Goal: Feedback & Contribution: Submit feedback/report problem

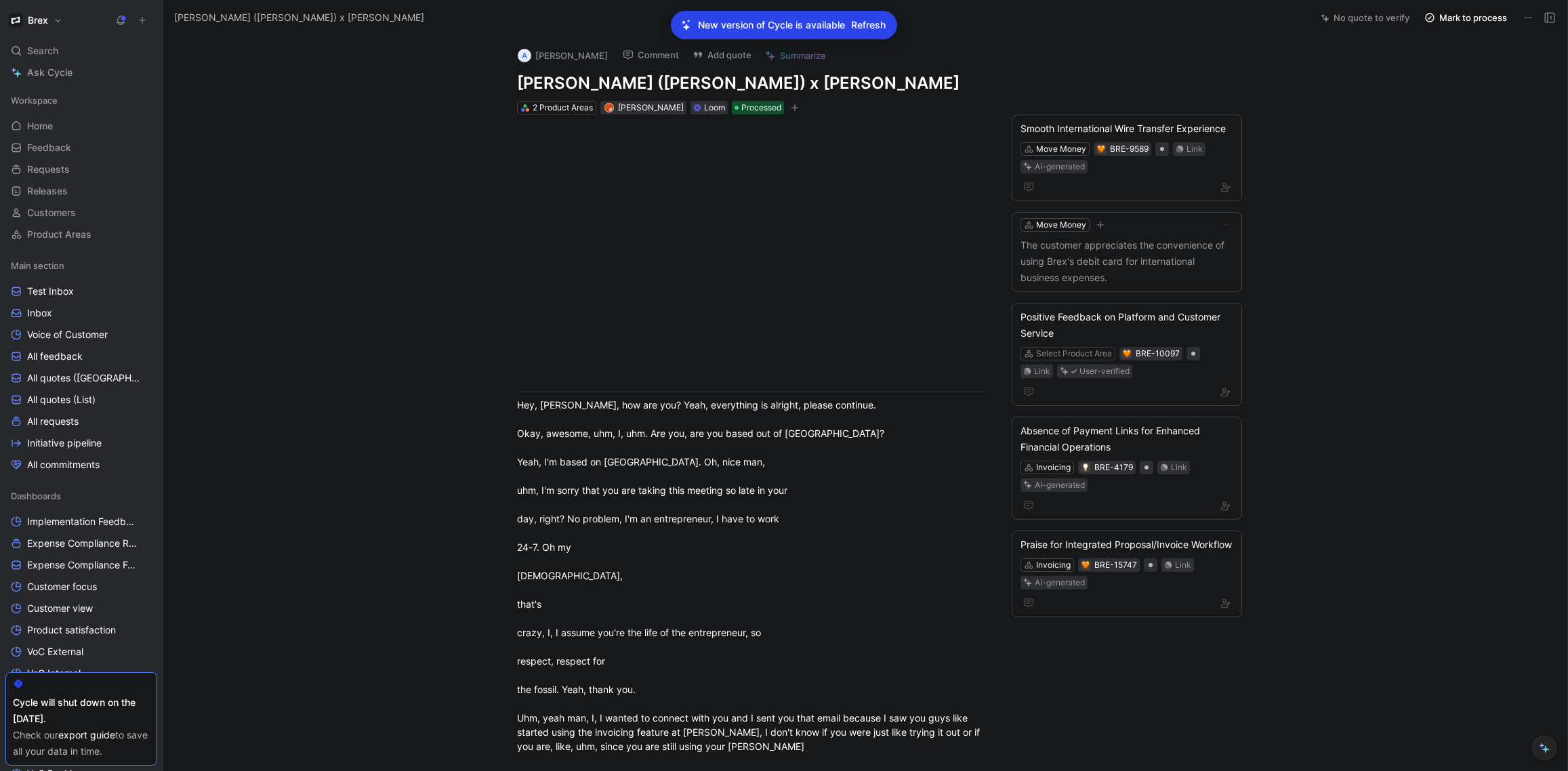
click at [25, 21] on button "Brex" at bounding box center [36, 21] width 60 height 19
click at [368, 103] on div at bounding box center [784, 385] width 1568 height 771
click at [853, 23] on span "Refresh" at bounding box center [868, 24] width 35 height 16
click at [140, 19] on icon at bounding box center [142, 21] width 9 height 9
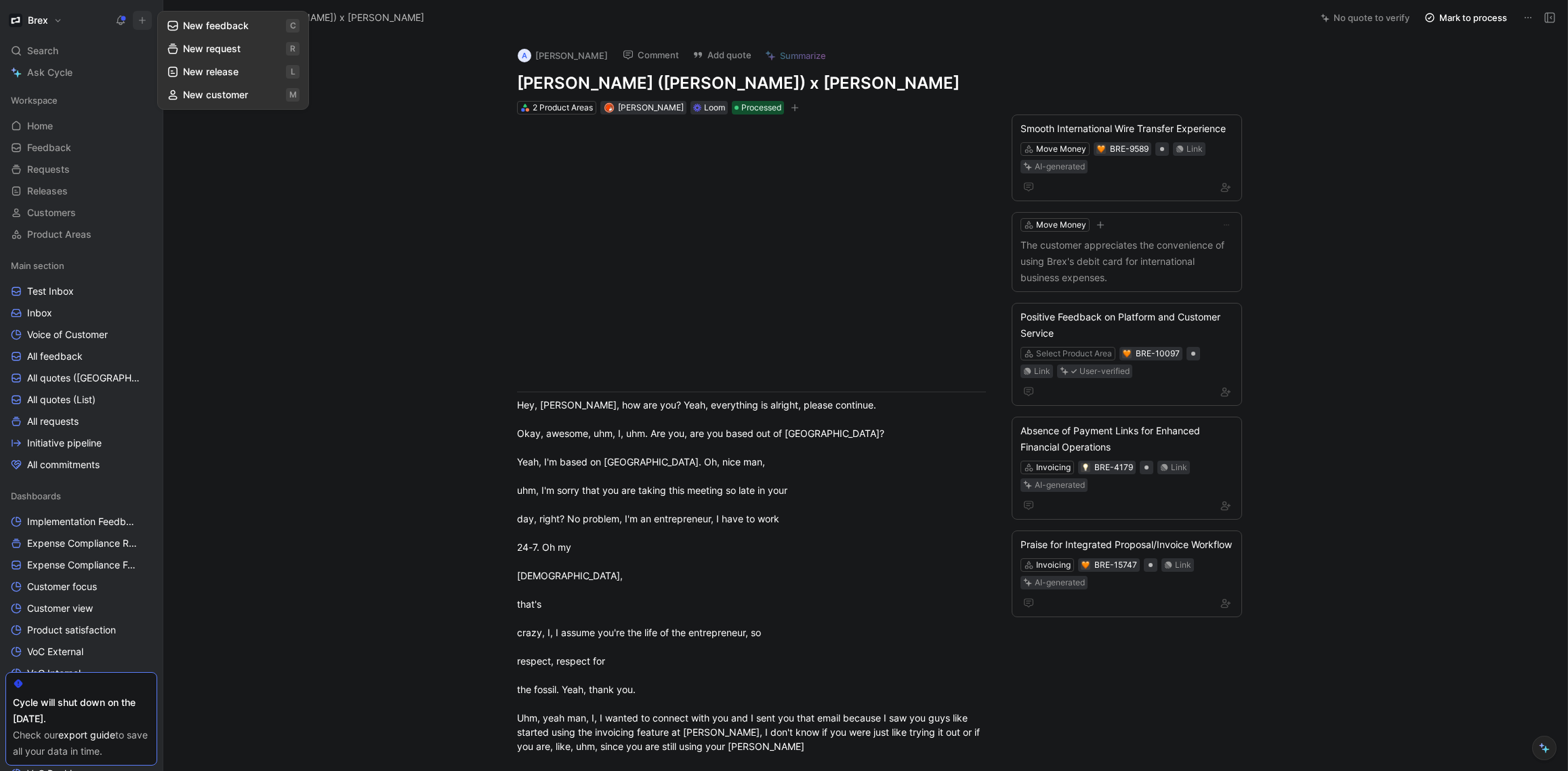
click at [184, 32] on button "New feedback c" at bounding box center [233, 25] width 145 height 23
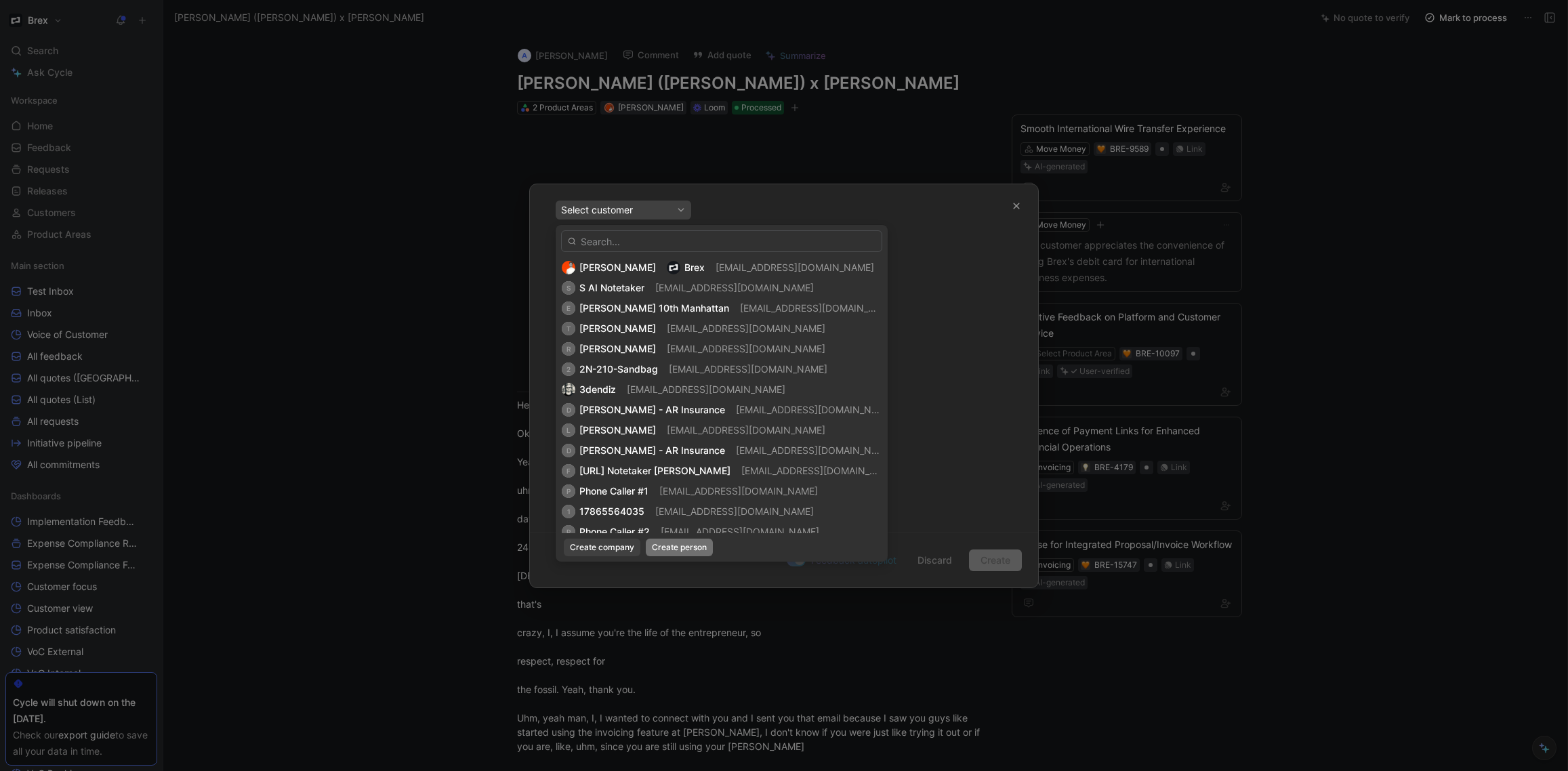
click at [669, 545] on span "Create person" at bounding box center [679, 547] width 54 height 13
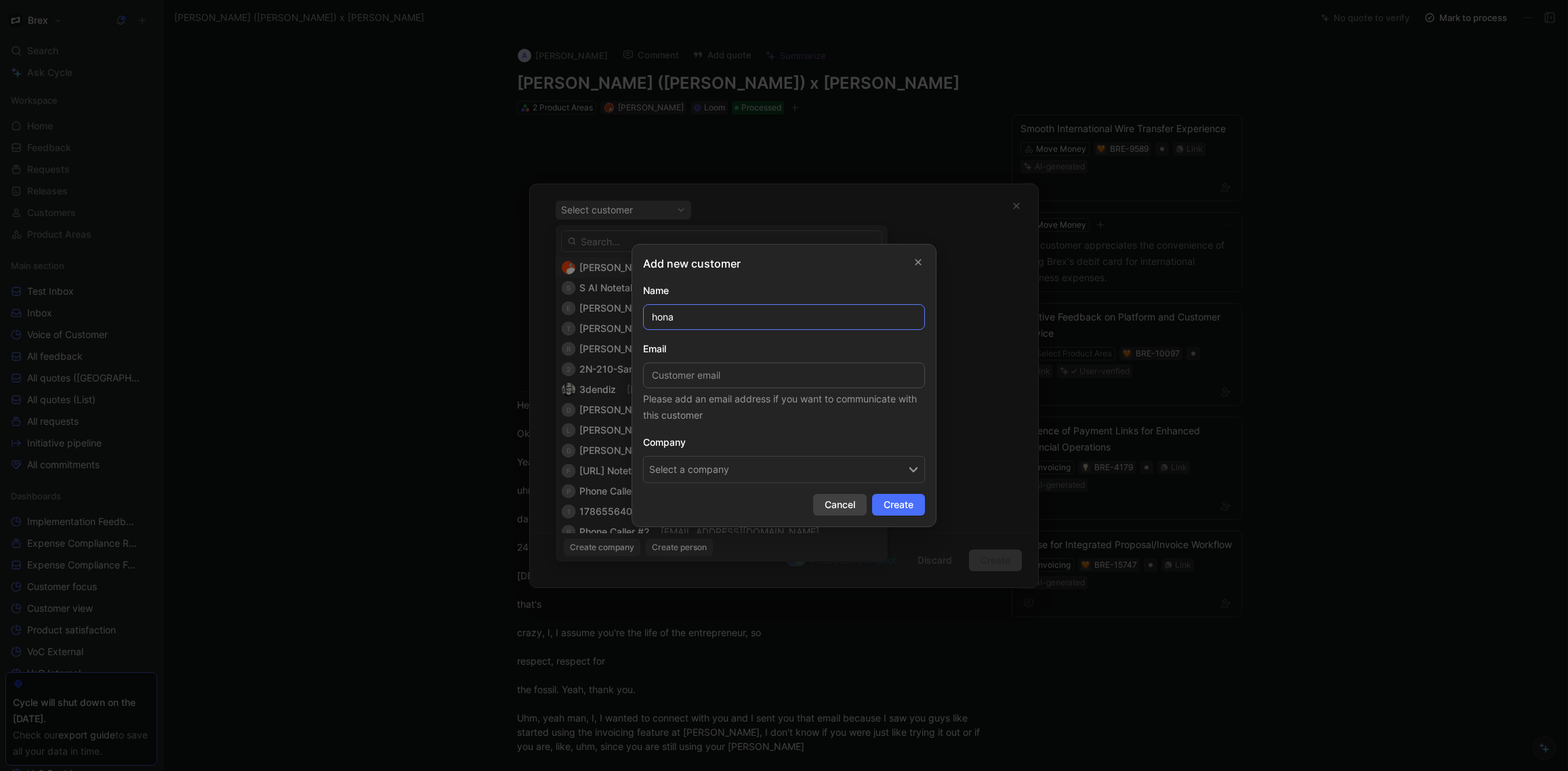
type input "hona"
click at [824, 501] on span "Cancel" at bounding box center [839, 504] width 30 height 16
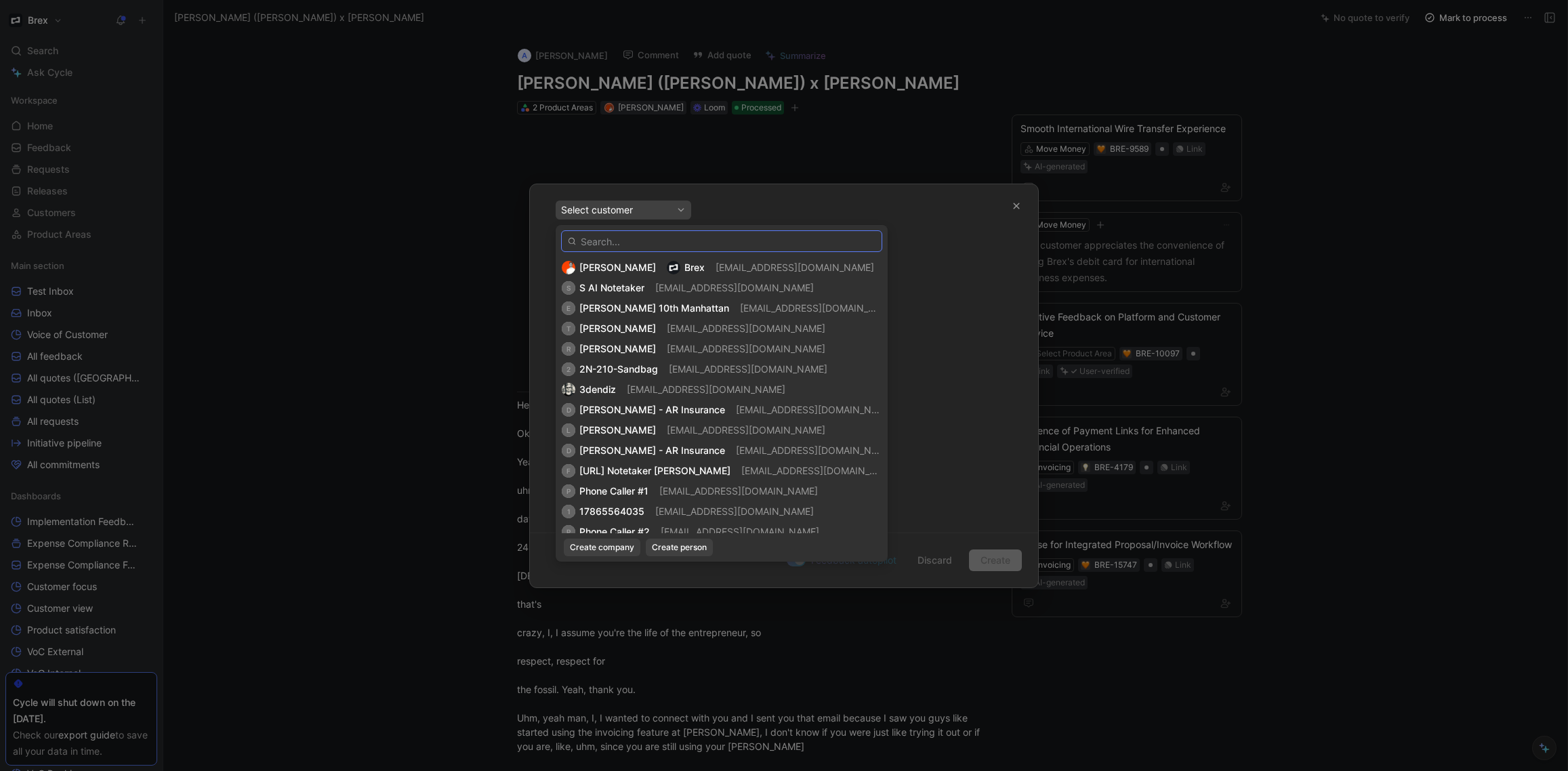
click at [661, 244] on input "text" at bounding box center [722, 240] width 321 height 22
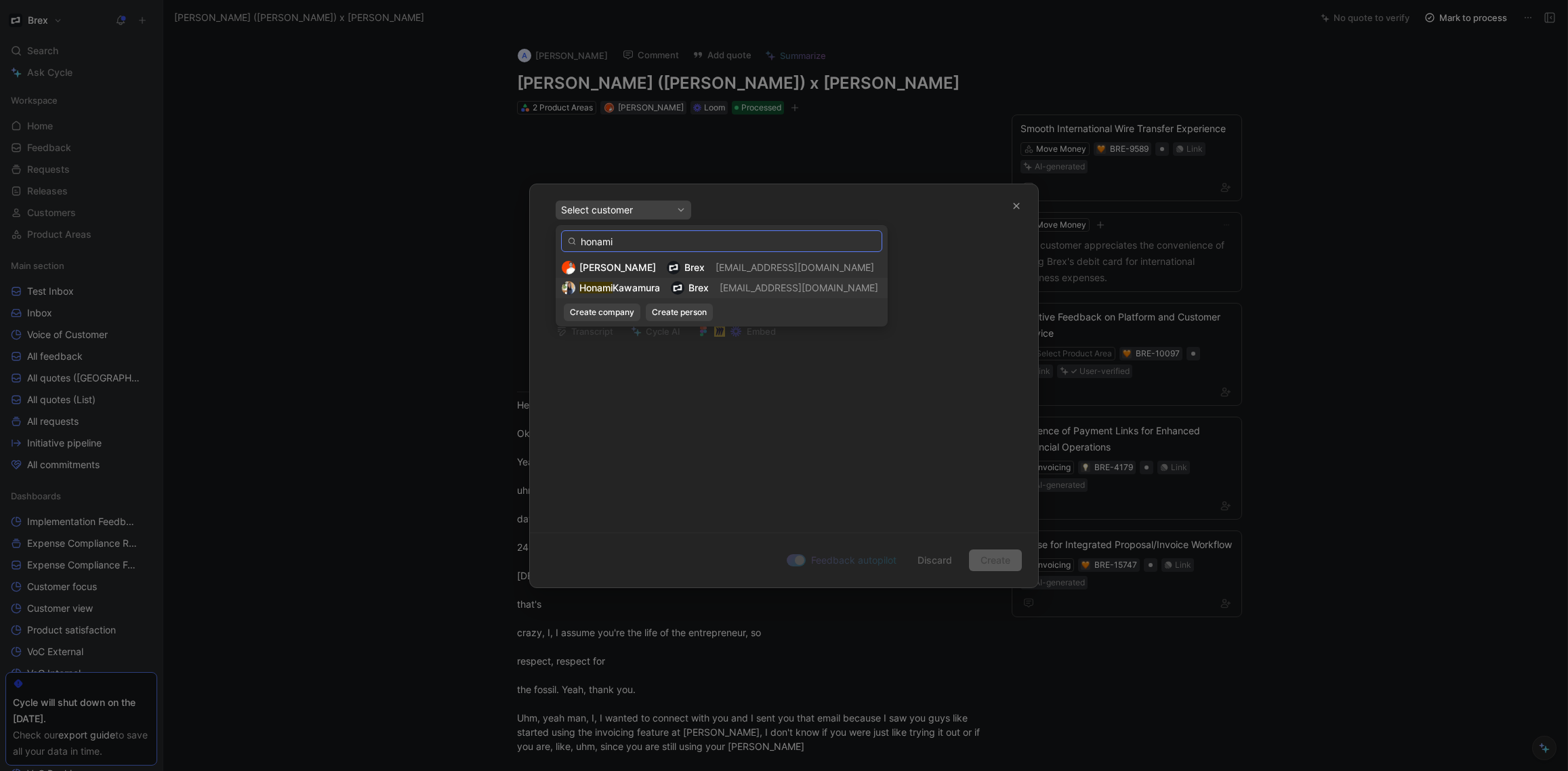
type input "honami"
click at [682, 286] on img at bounding box center [677, 287] width 13 height 13
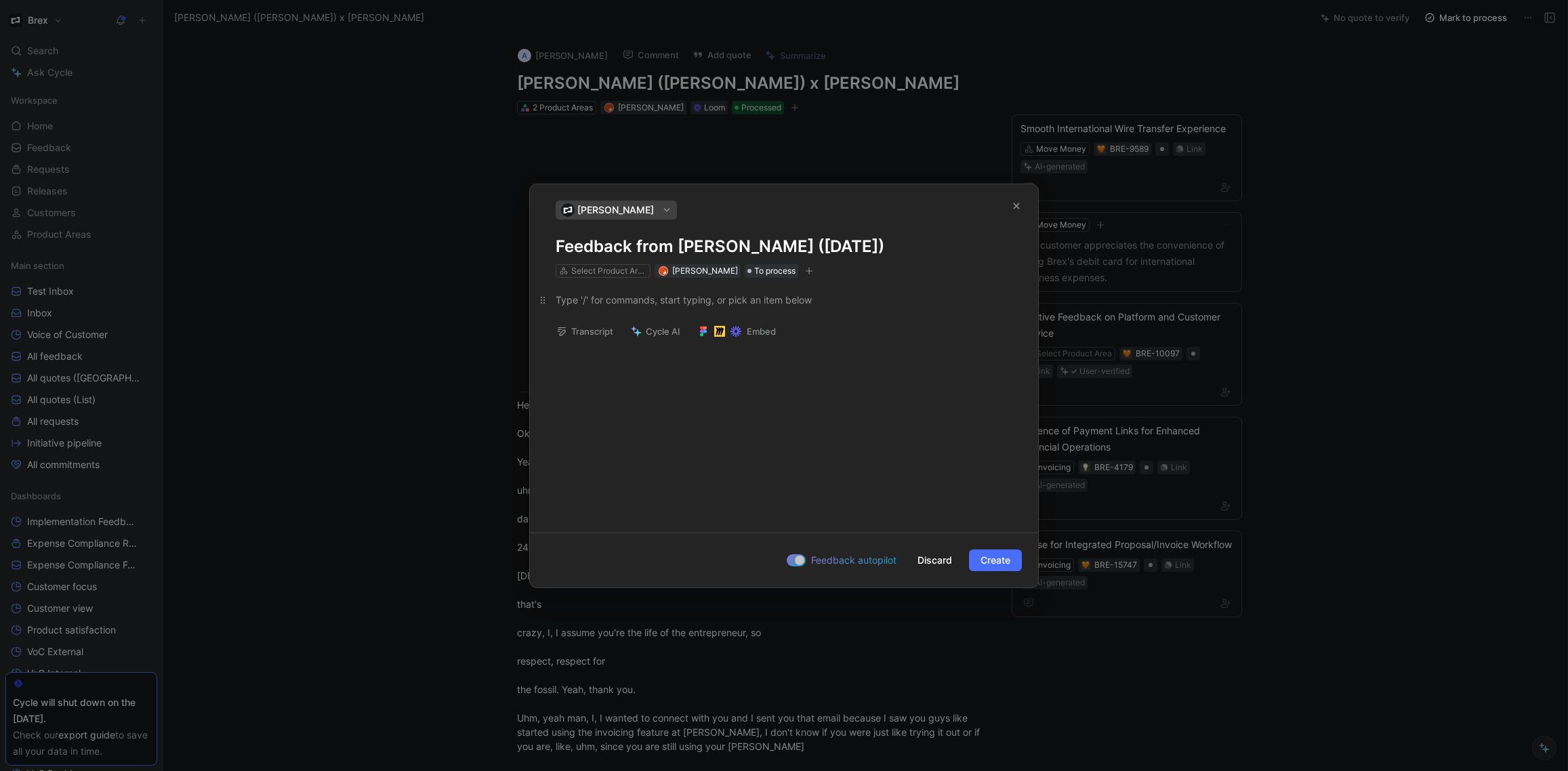
click at [740, 305] on div at bounding box center [784, 300] width 456 height 14
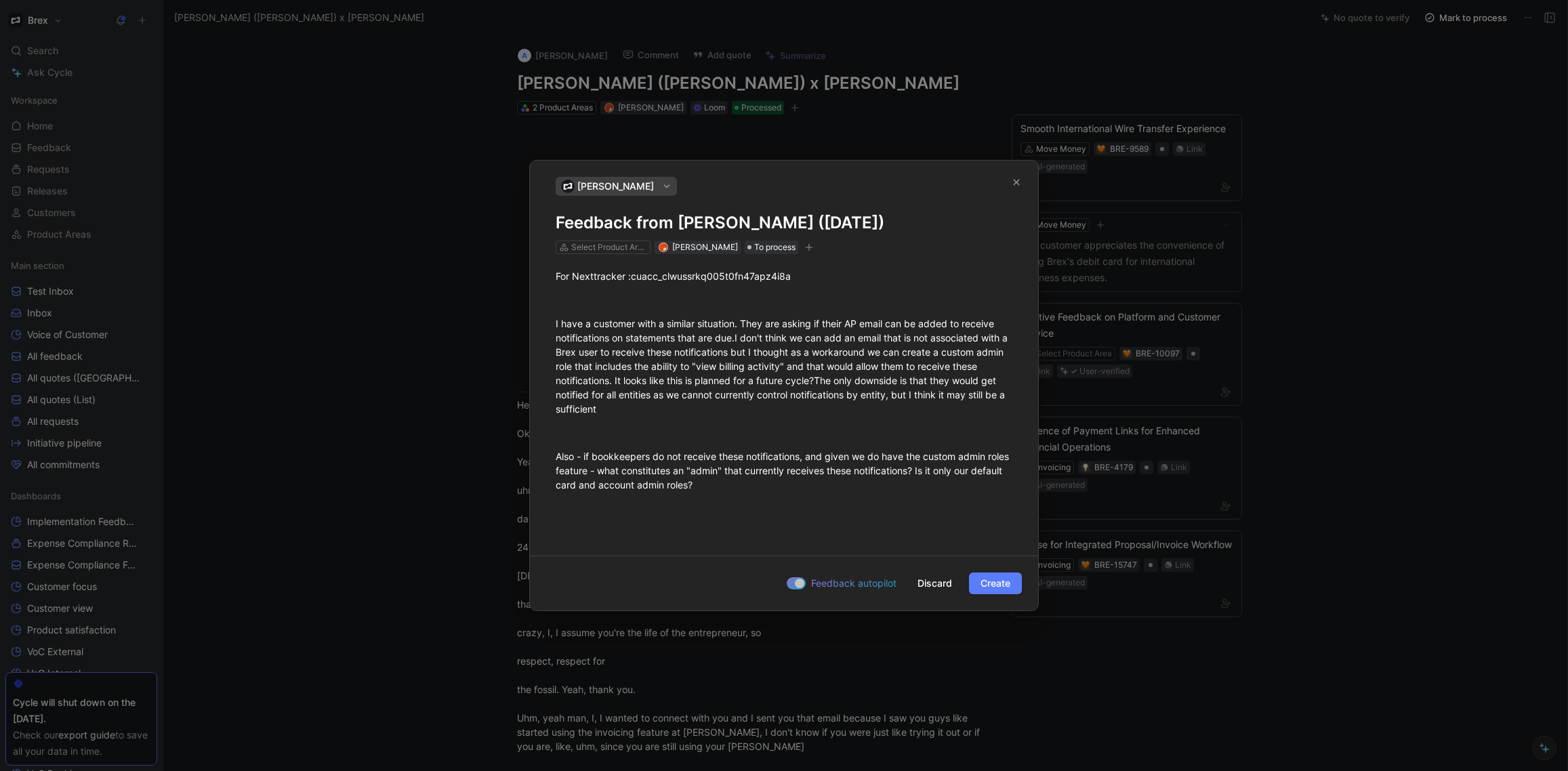
click at [1002, 584] on span "Create" at bounding box center [995, 583] width 30 height 16
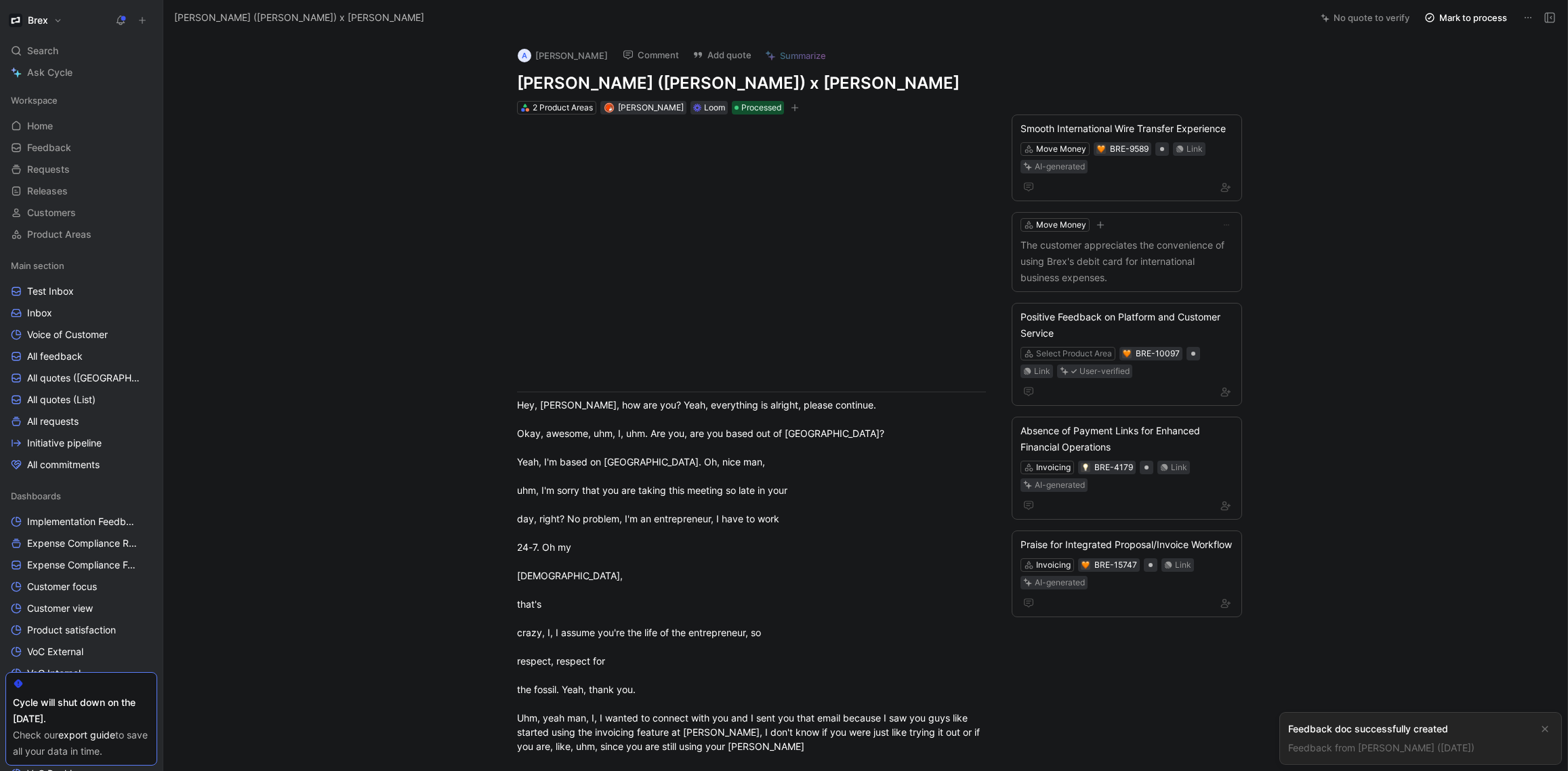
click at [1391, 742] on link "Feedback from [PERSON_NAME] ([DATE])" at bounding box center [1381, 748] width 186 height 11
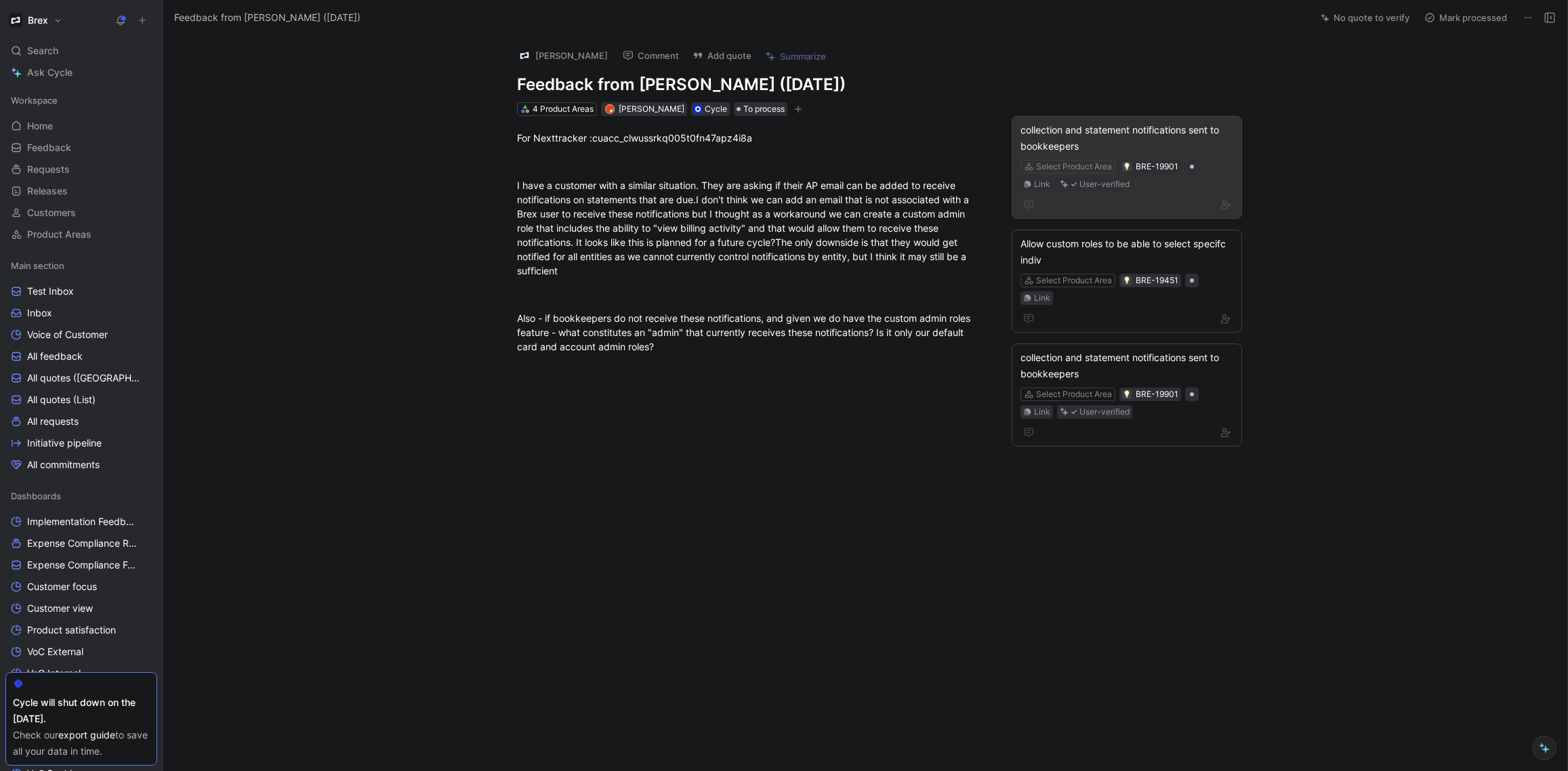
click at [1227, 177] on div "Select Product Area BRE-19901 Link User-verified" at bounding box center [1126, 176] width 215 height 34
click at [1123, 136] on div "collection and statement notifications sent to bookkeepers" at bounding box center [1127, 138] width 213 height 33
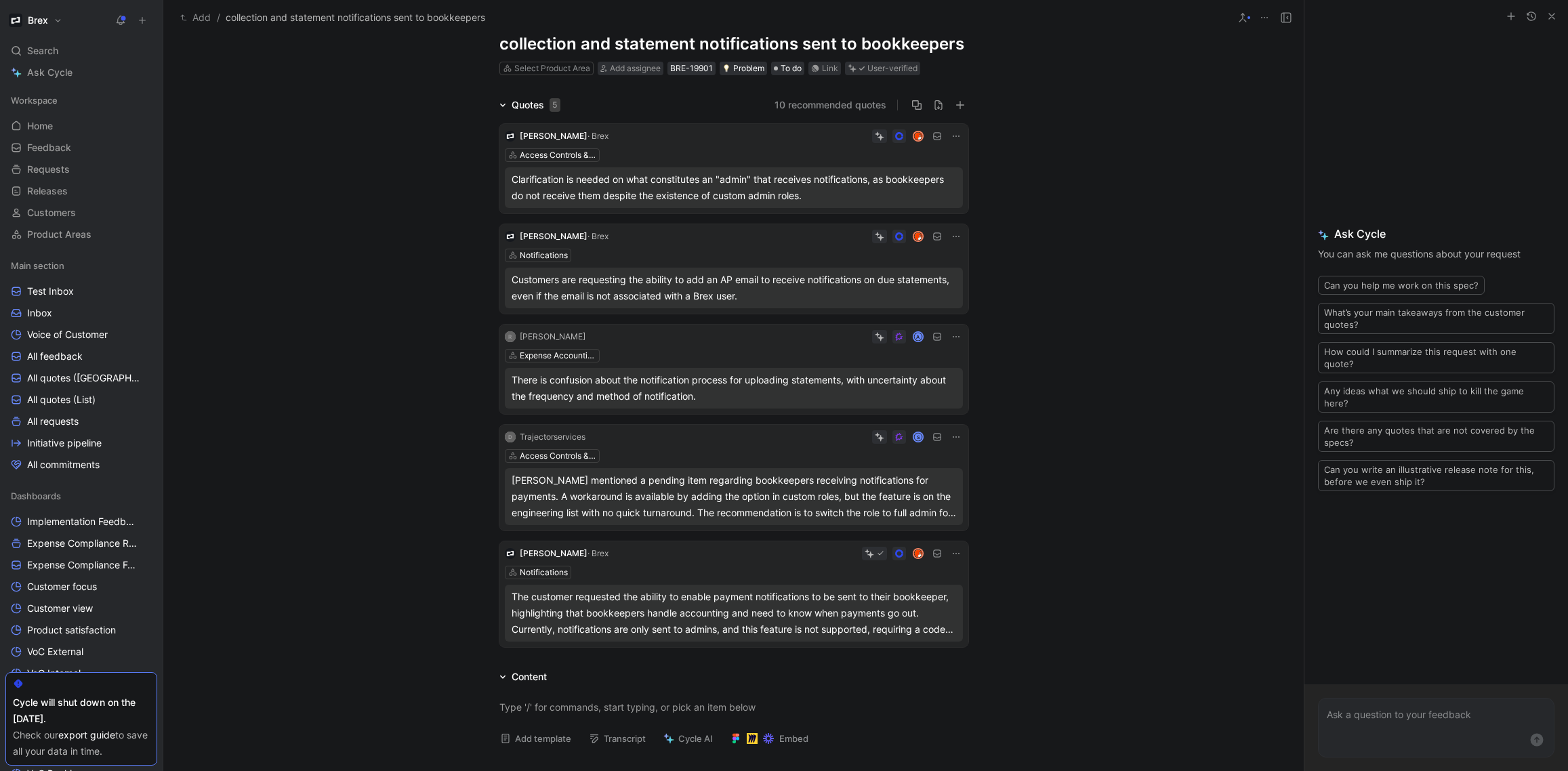
scroll to position [130, 0]
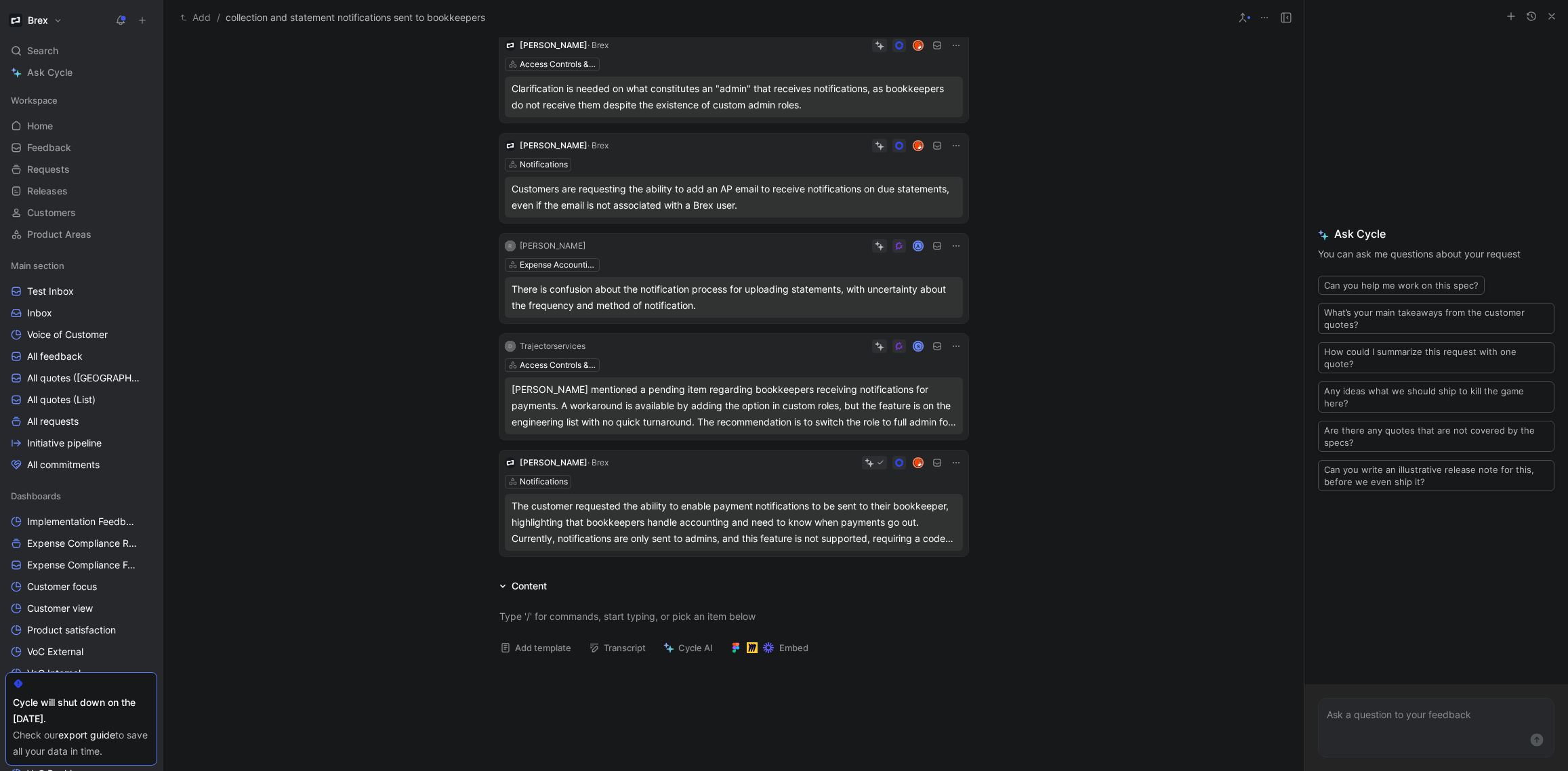
click at [705, 410] on div "[PERSON_NAME] mentioned a pending item regarding bookkeepers receiving notifica…" at bounding box center [733, 406] width 444 height 49
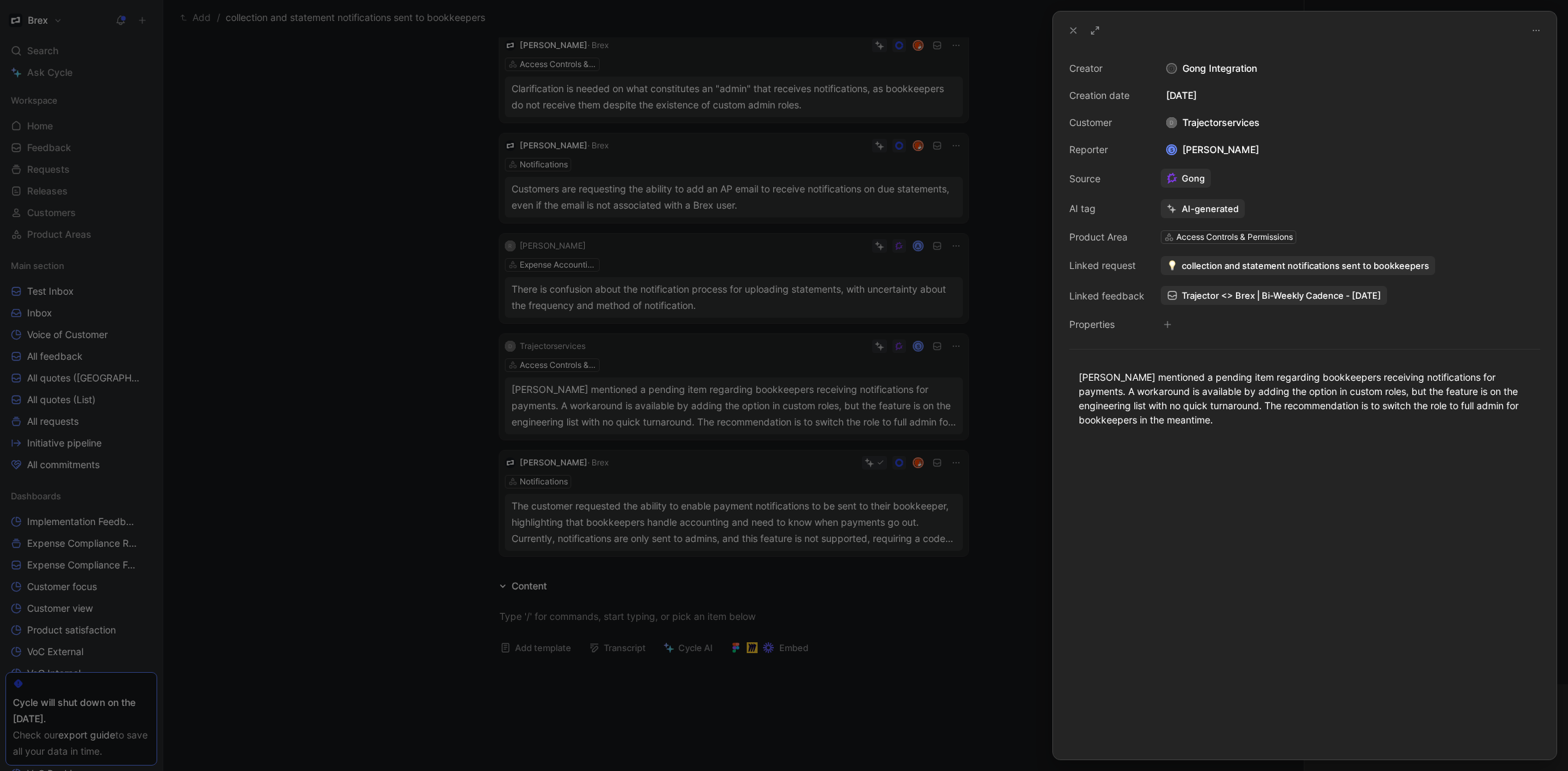
click at [845, 391] on div at bounding box center [784, 385] width 1568 height 771
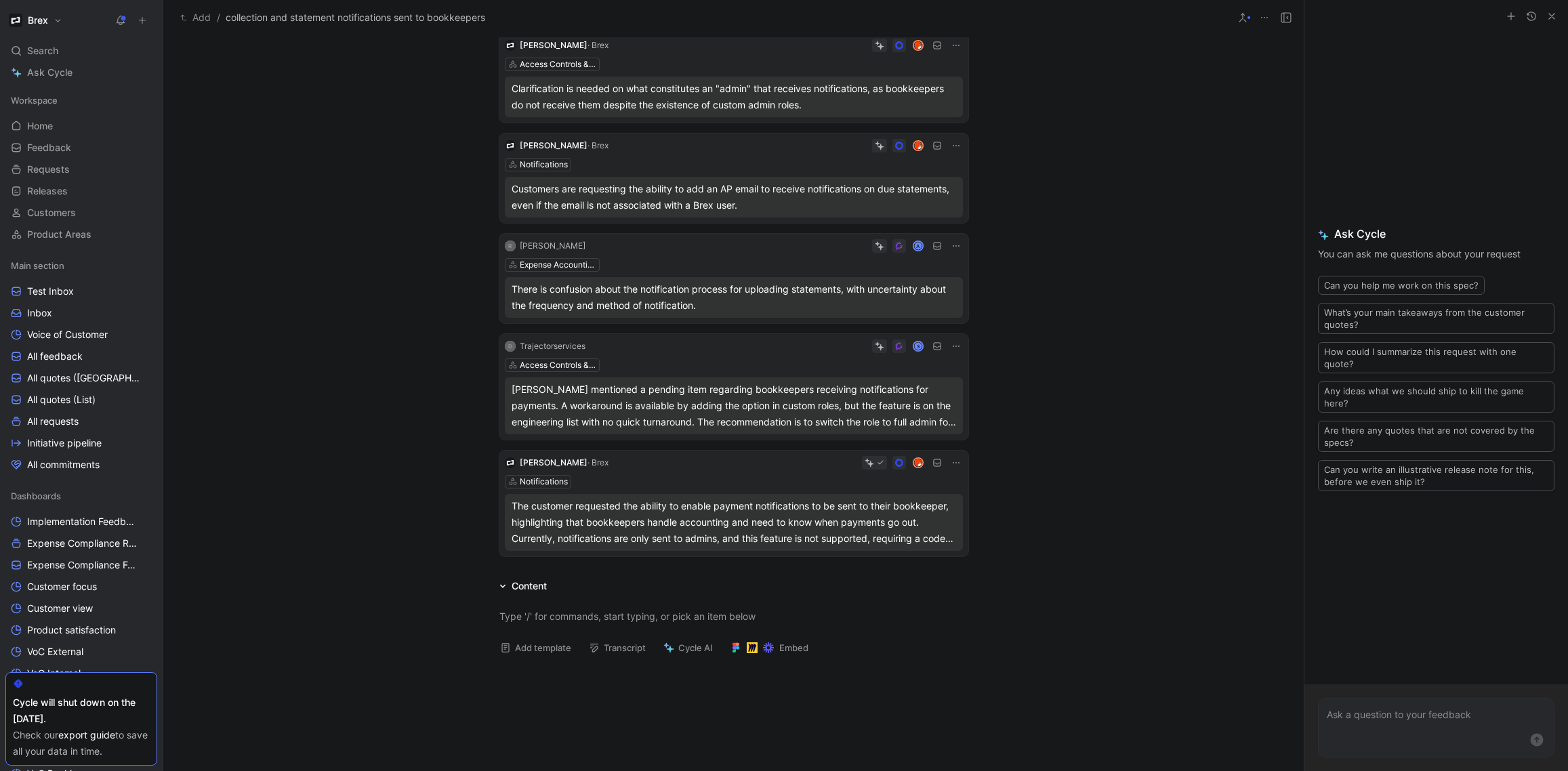
click at [777, 283] on div "There is confusion about the notification process for uploading statements, wit…" at bounding box center [733, 297] width 444 height 33
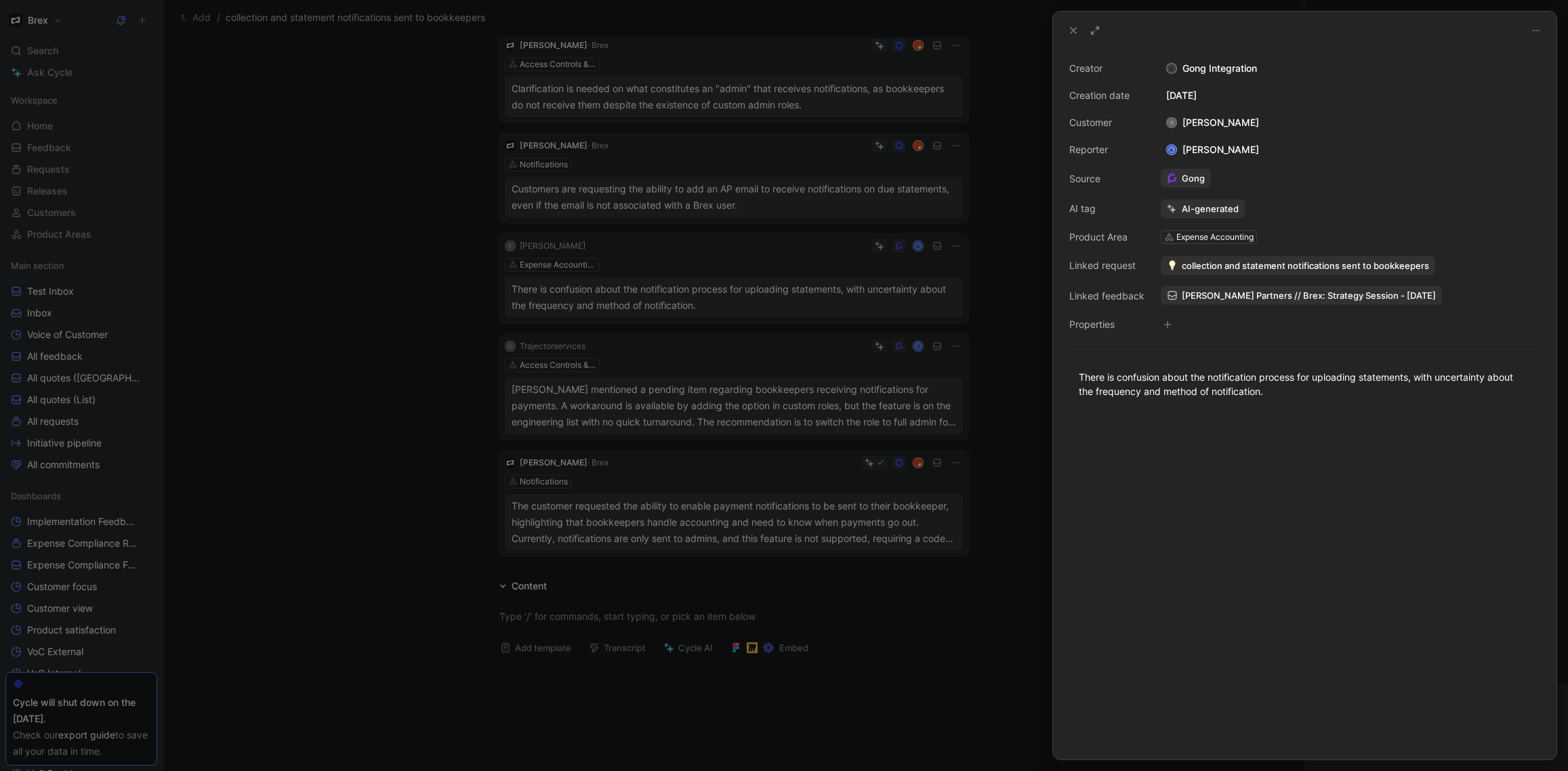
click at [880, 327] on div at bounding box center [784, 385] width 1568 height 771
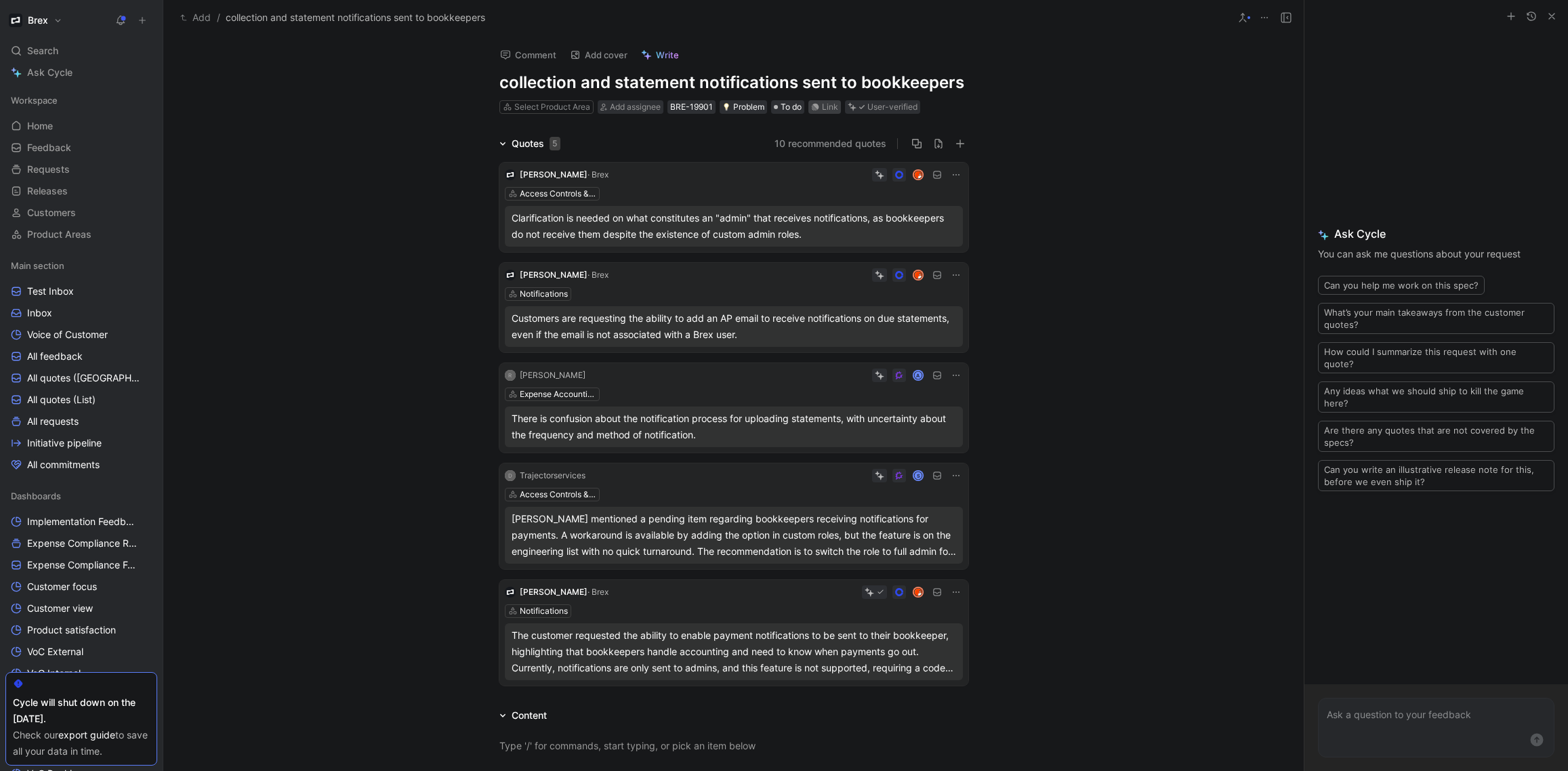
click at [814, 106] on icon at bounding box center [816, 107] width 8 height 8
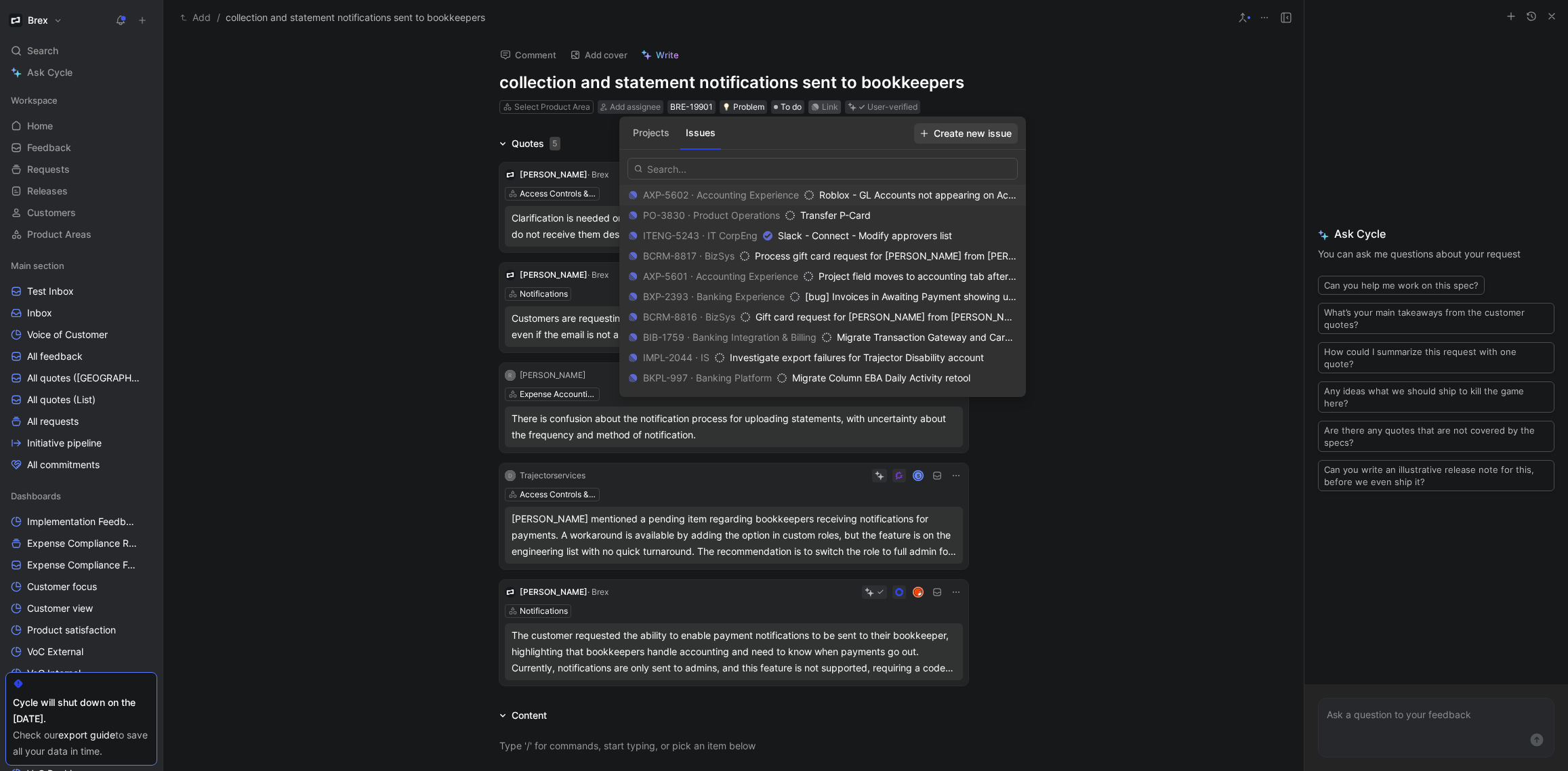
click at [956, 131] on span "Create new issue" at bounding box center [965, 133] width 91 height 16
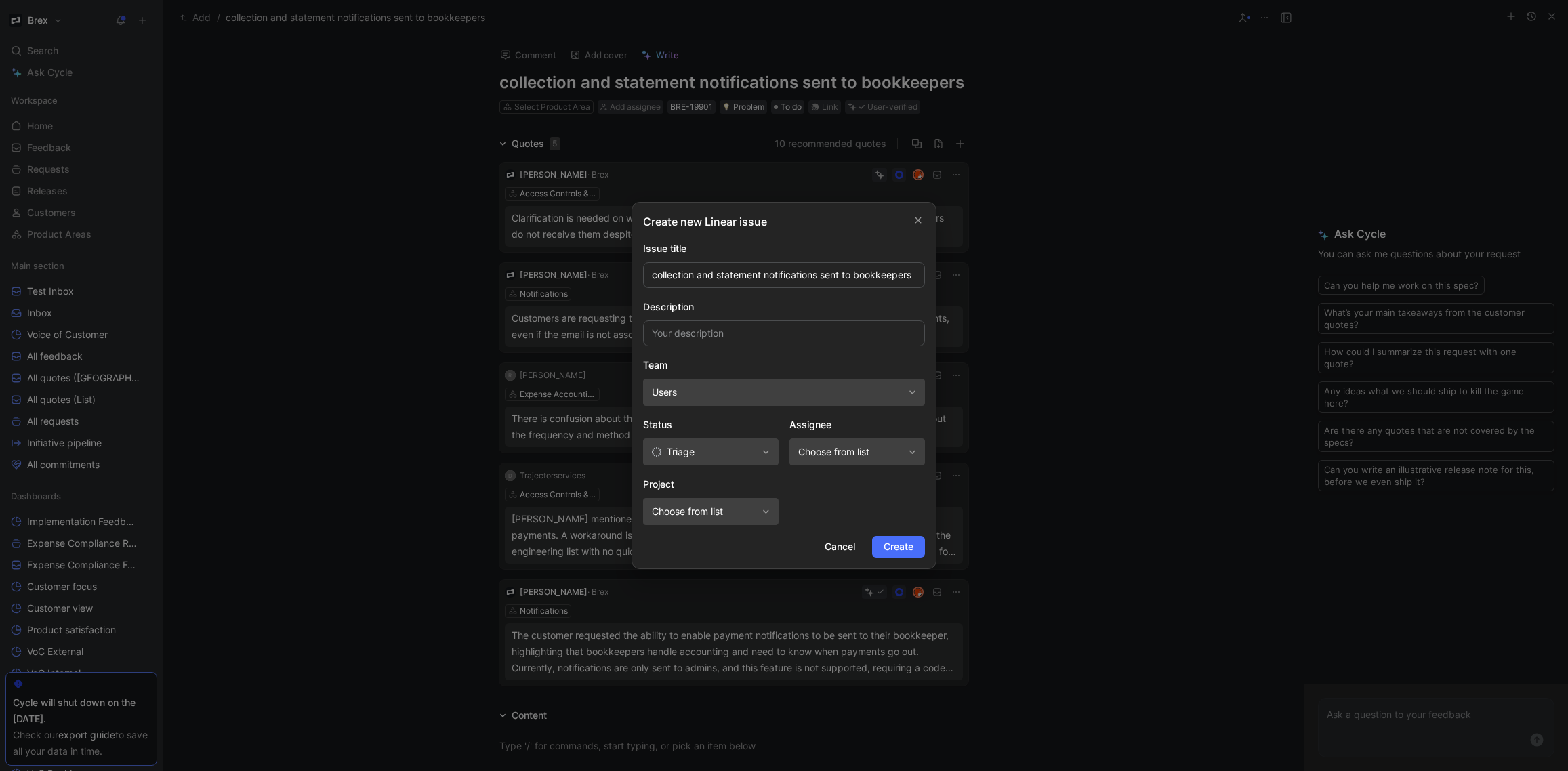
click at [753, 393] on span "Users" at bounding box center [777, 392] width 252 height 16
type input "banking experience"
type input "e"
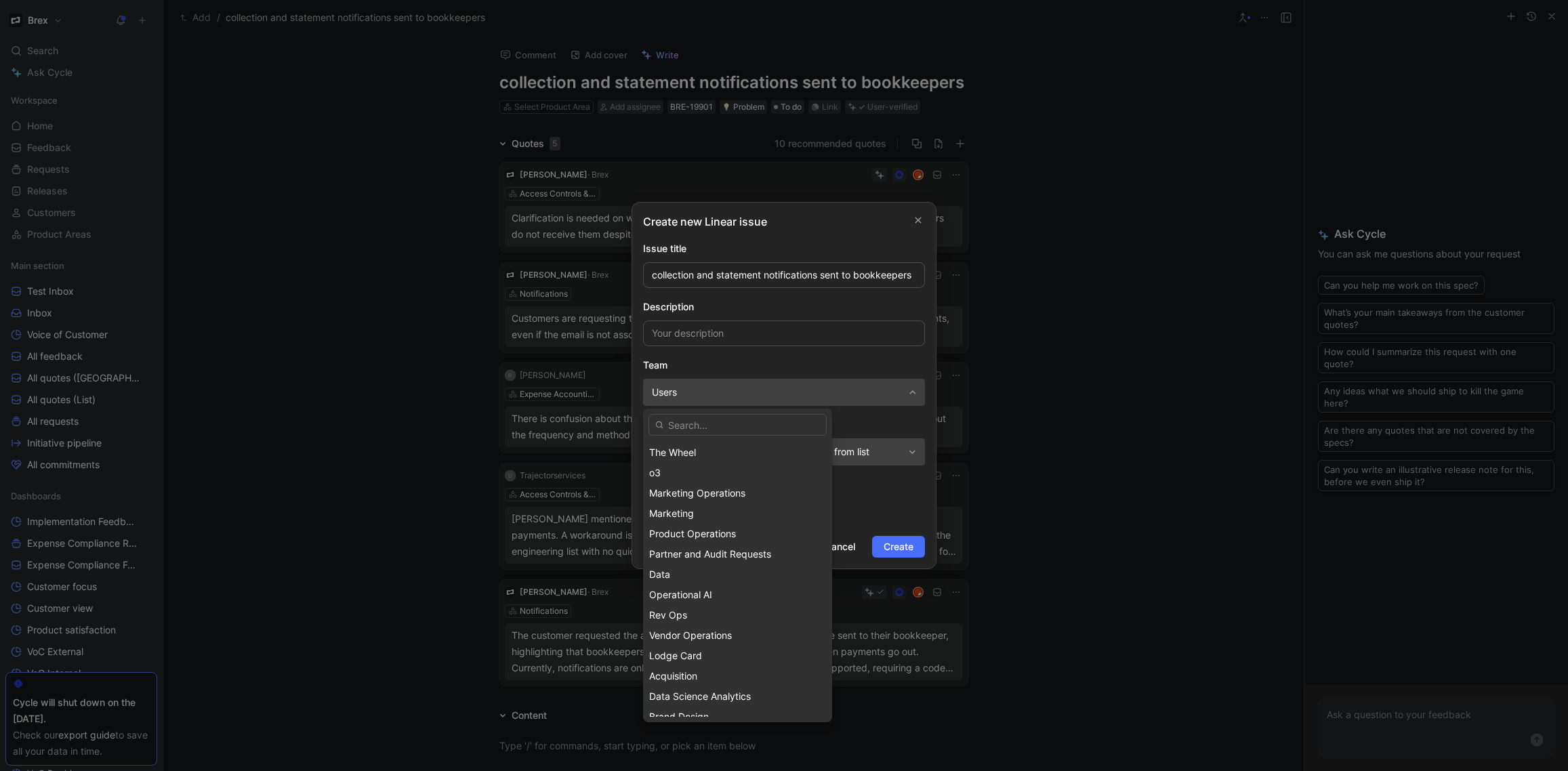
scroll to position [741, 0]
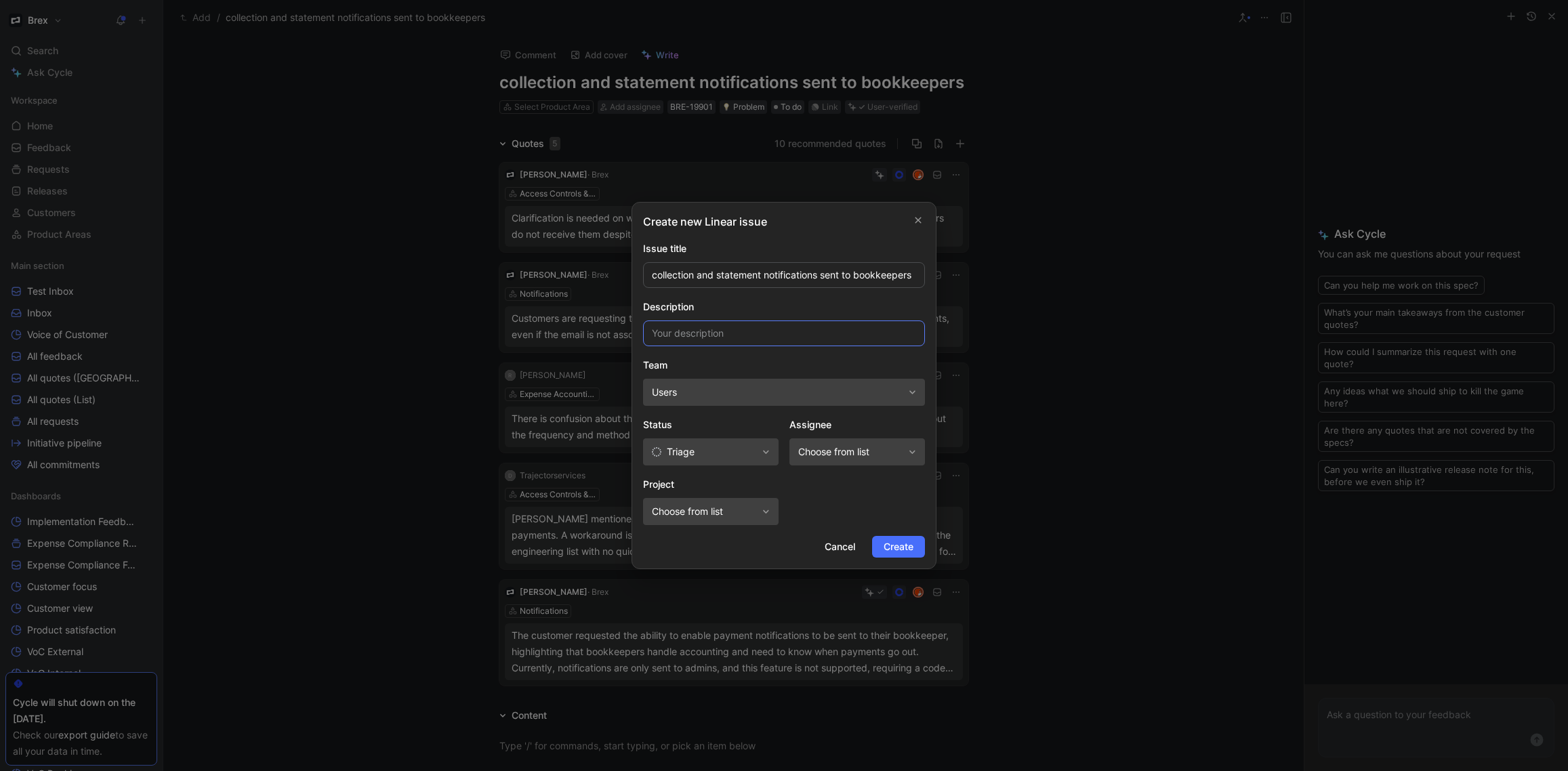
click at [771, 328] on input at bounding box center [784, 332] width 282 height 25
click at [757, 393] on span "Users" at bounding box center [777, 392] width 252 height 16
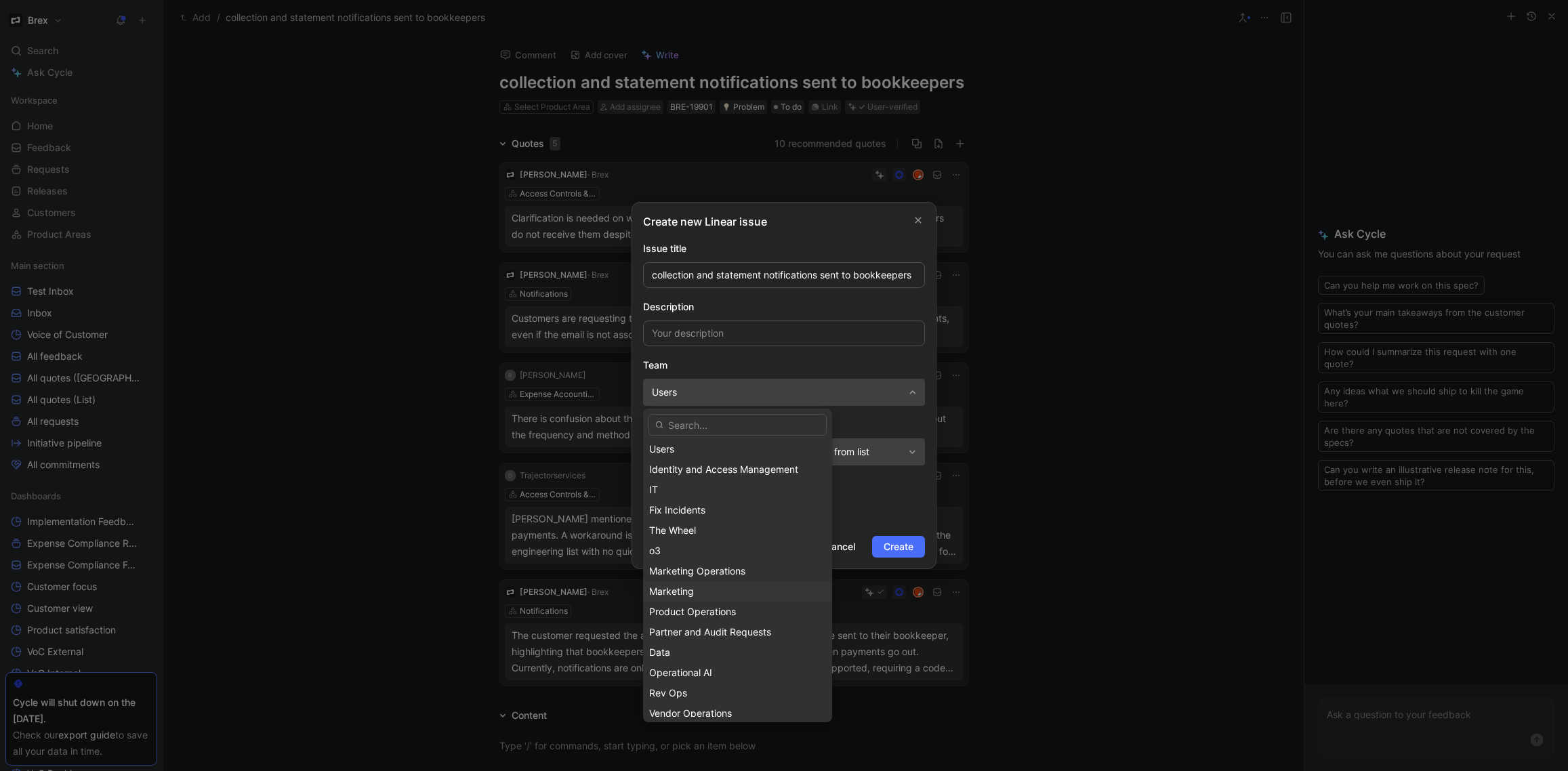
scroll to position [0, 0]
click at [699, 452] on div "Users" at bounding box center [737, 451] width 177 height 16
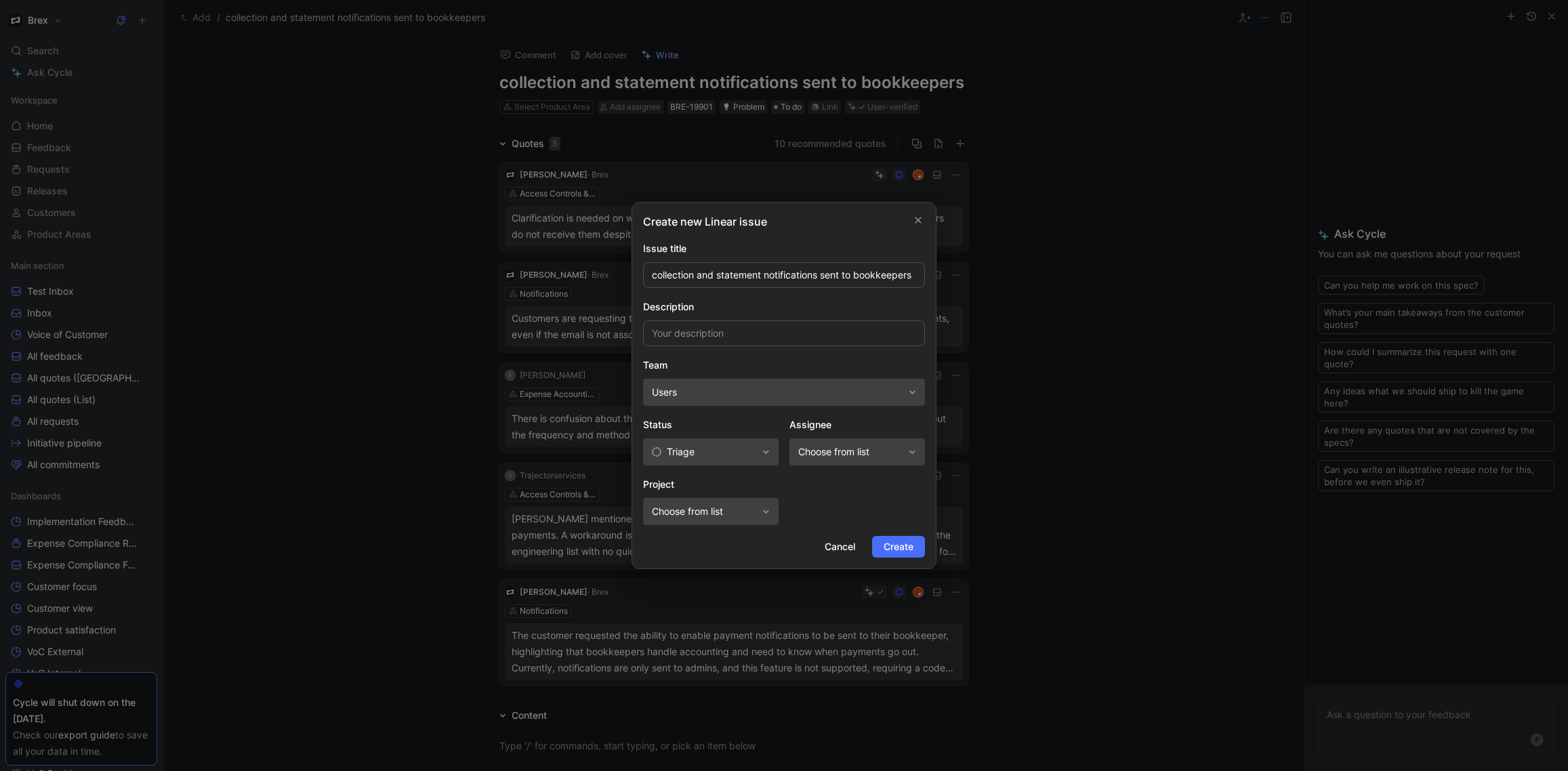
click at [715, 455] on span "Triage" at bounding box center [704, 452] width 105 height 16
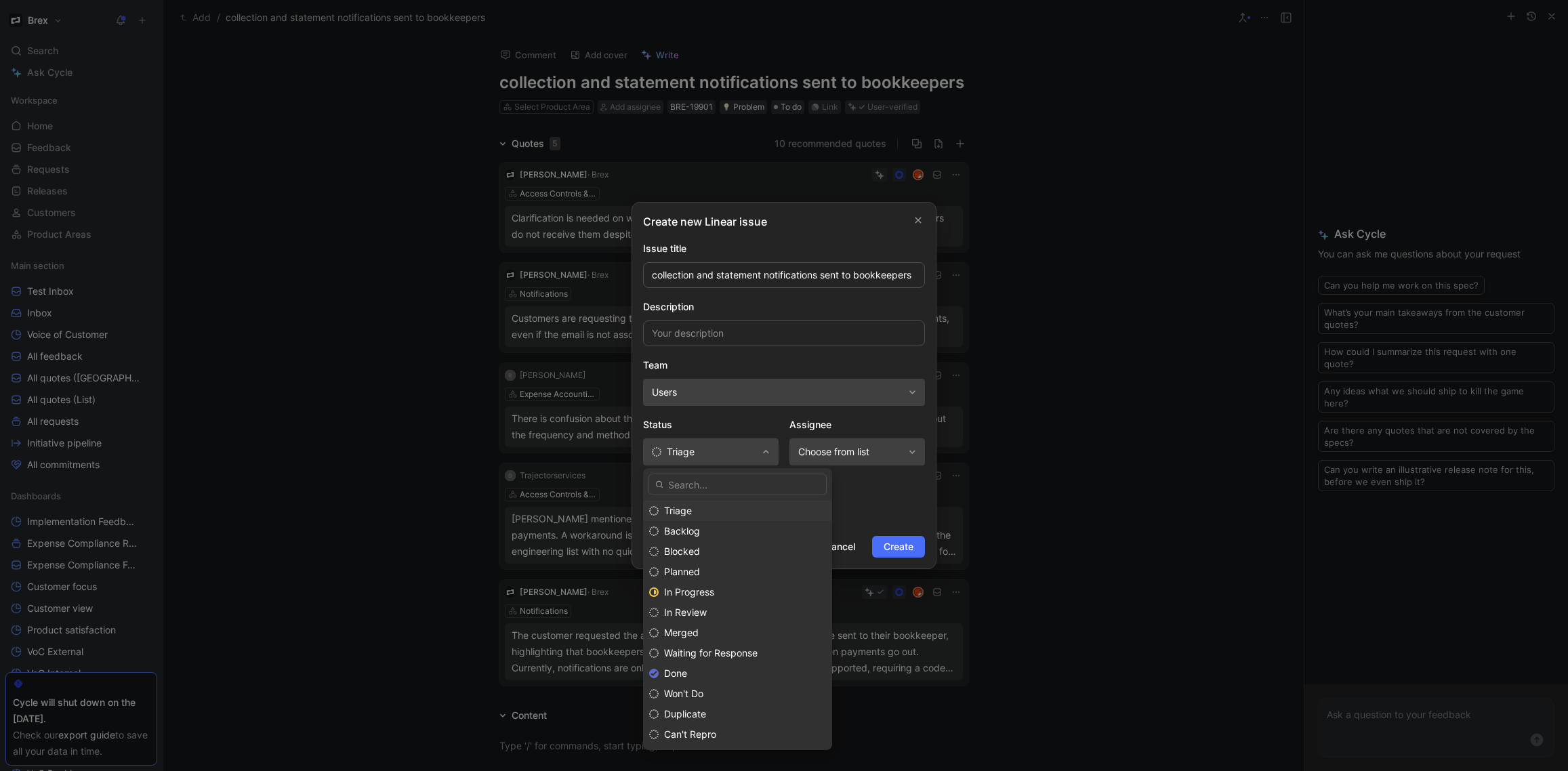
click at [722, 508] on div "Triage" at bounding box center [745, 510] width 161 height 16
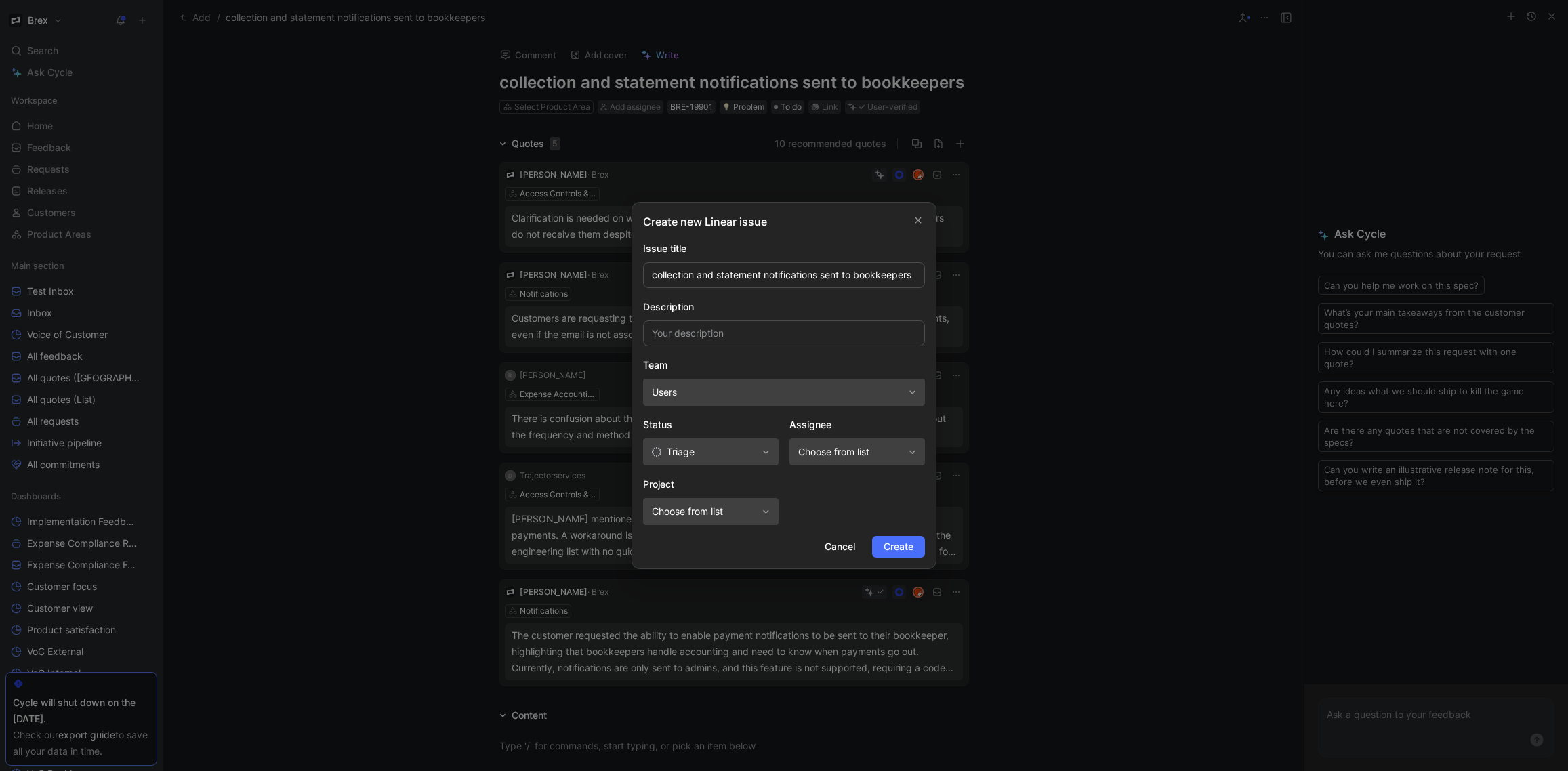
click at [729, 505] on span "Choose from list" at bounding box center [704, 511] width 105 height 16
click at [685, 328] on input at bounding box center [784, 332] width 282 height 25
type input "A"
type input "R"
type input "L"
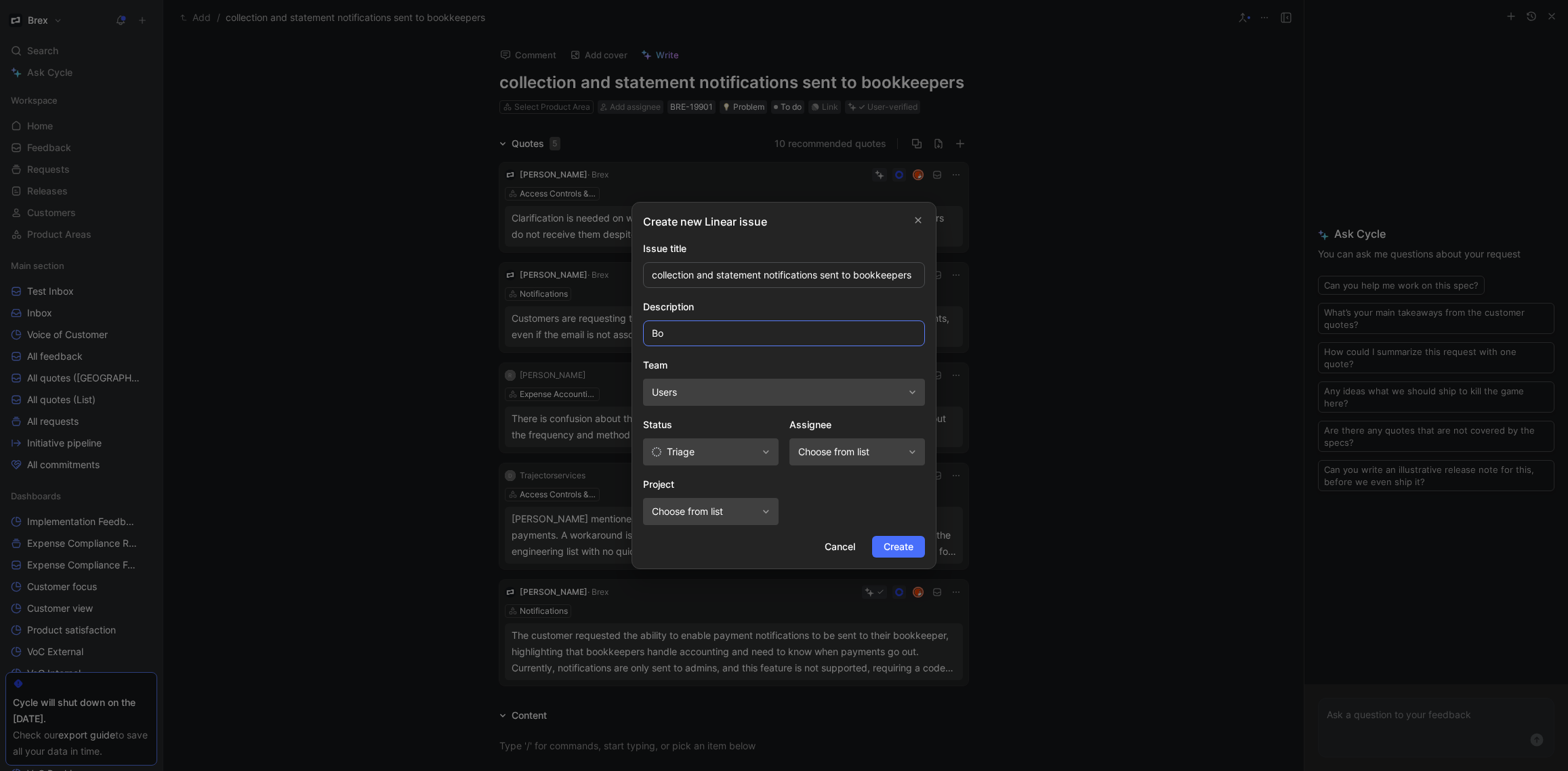
type input "B"
click at [799, 330] on input at bounding box center [784, 332] width 282 height 25
paste input "View billing activity"
click at [810, 332] on input "add Card statement notification to Card Admin > View View billing activity" at bounding box center [784, 332] width 282 height 25
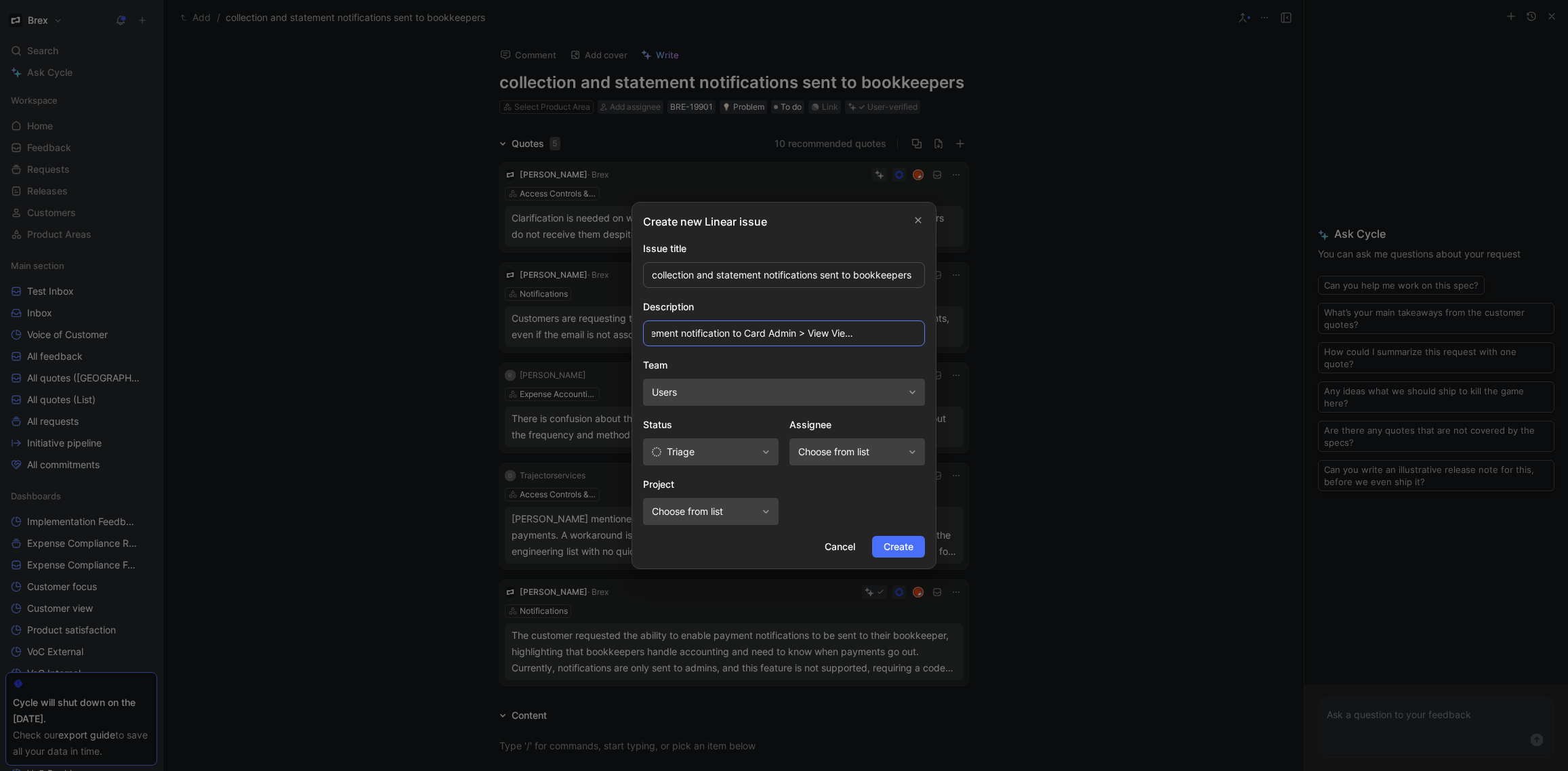
click at [809, 332] on input "add Card statement notification to Card Admin > View View billing activity" at bounding box center [784, 332] width 282 height 25
type input "add Card statement notification to Card Admin > View billing activity custom ro…"
click at [906, 542] on span "Create" at bounding box center [899, 547] width 30 height 16
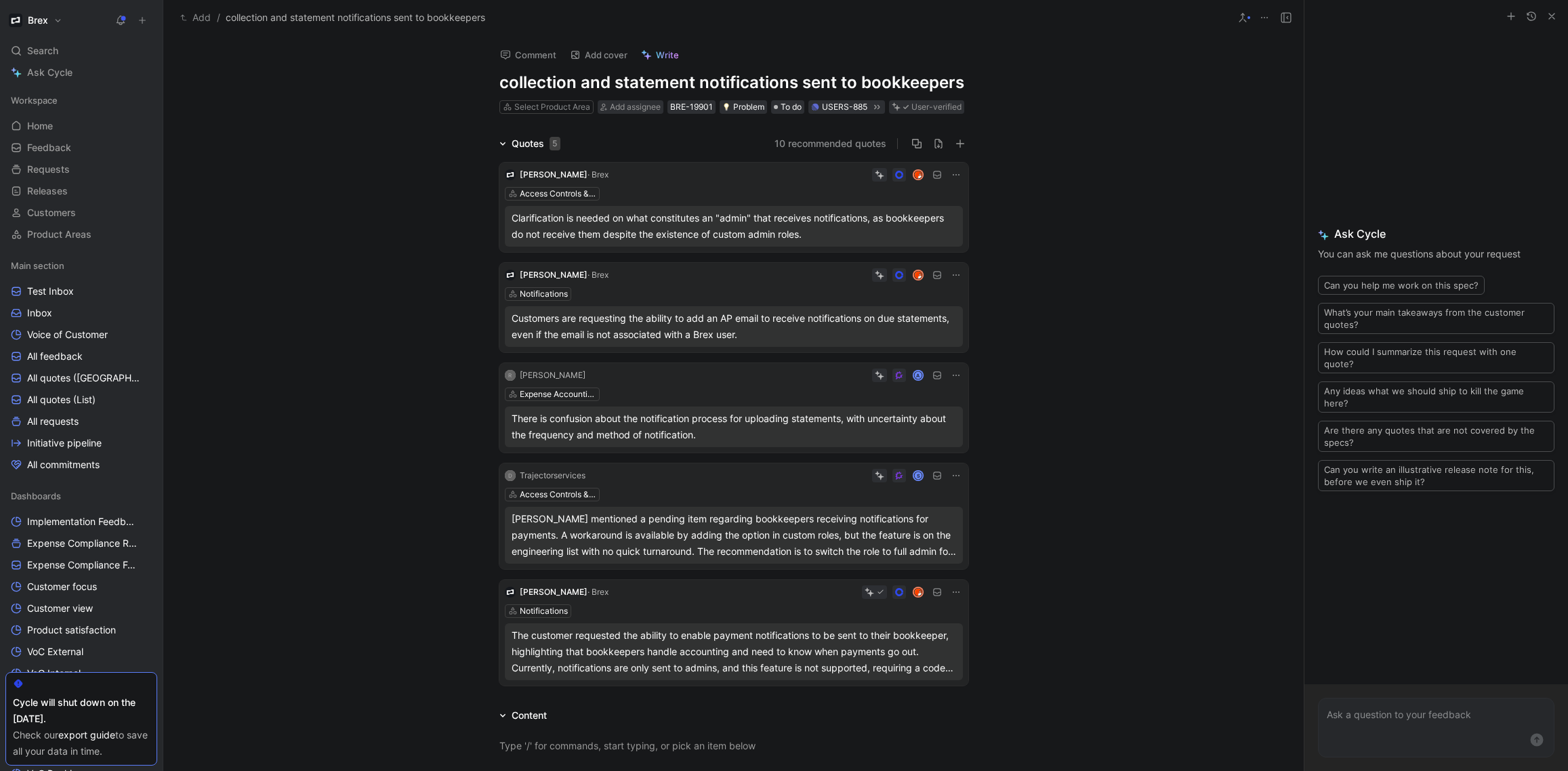
click at [1553, 12] on icon "button" at bounding box center [1552, 17] width 11 height 11
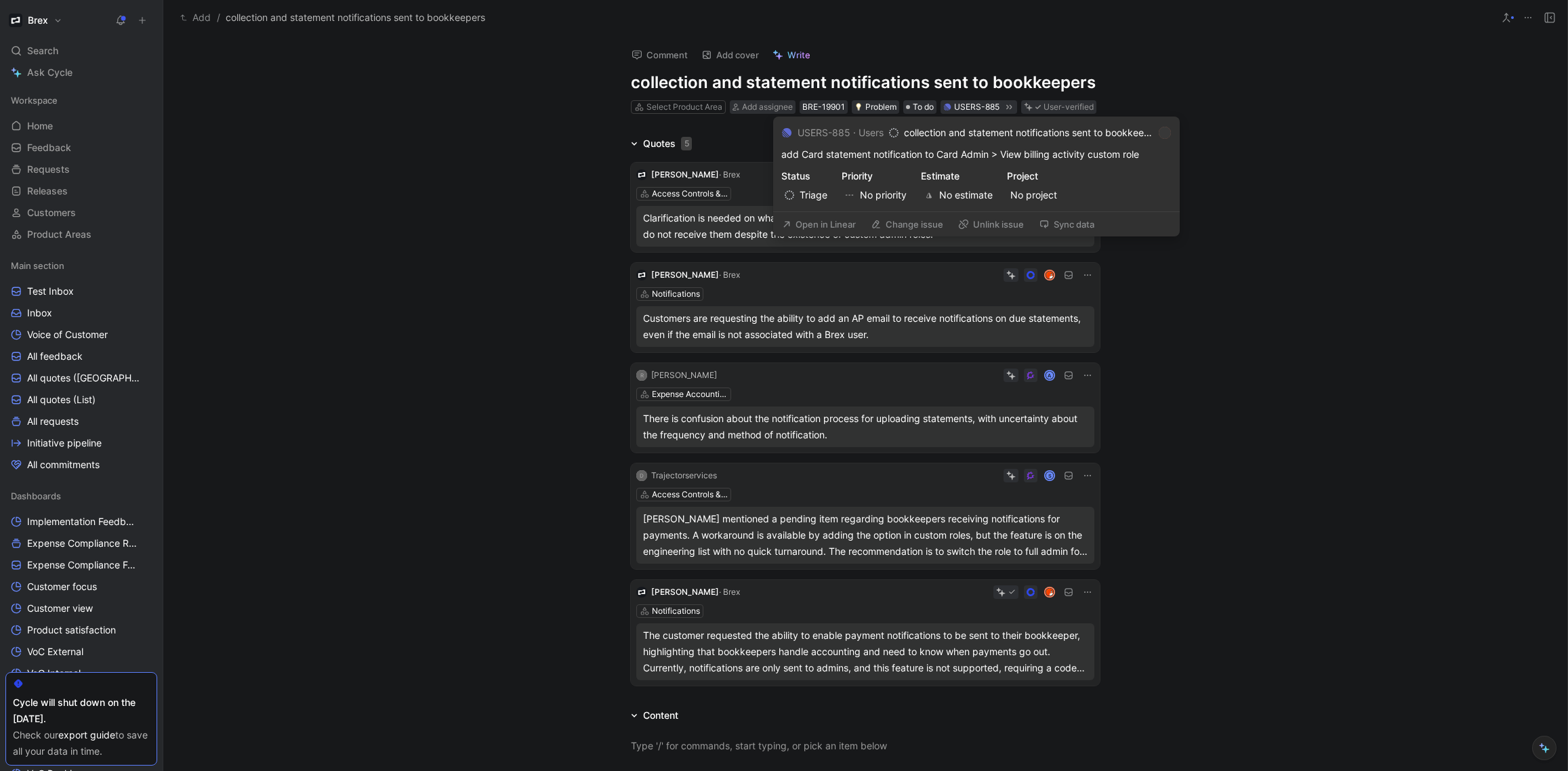
click at [824, 228] on button "Open in Linear" at bounding box center [819, 224] width 86 height 19
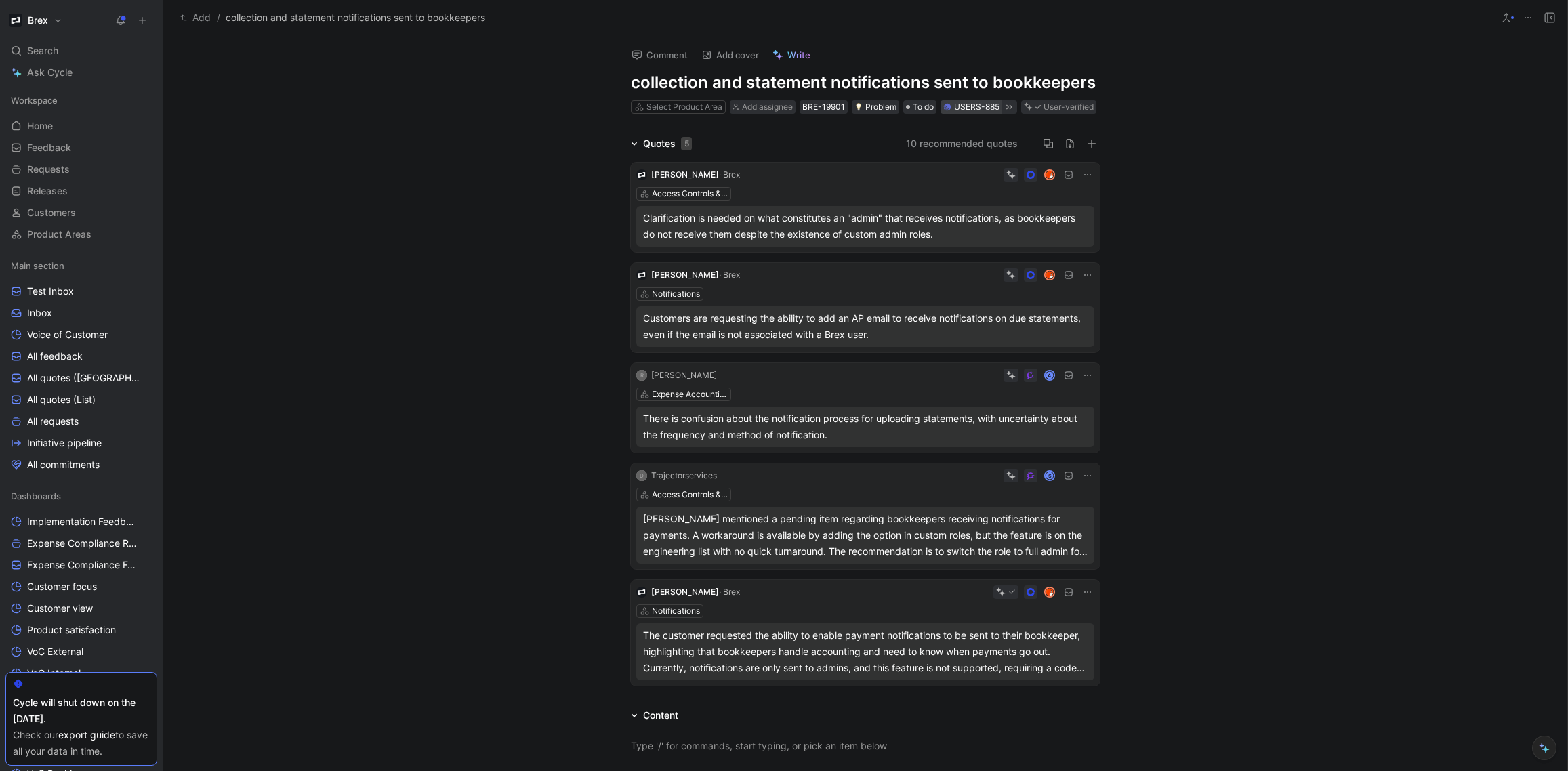
click at [956, 104] on div "USERS-885" at bounding box center [976, 107] width 45 height 13
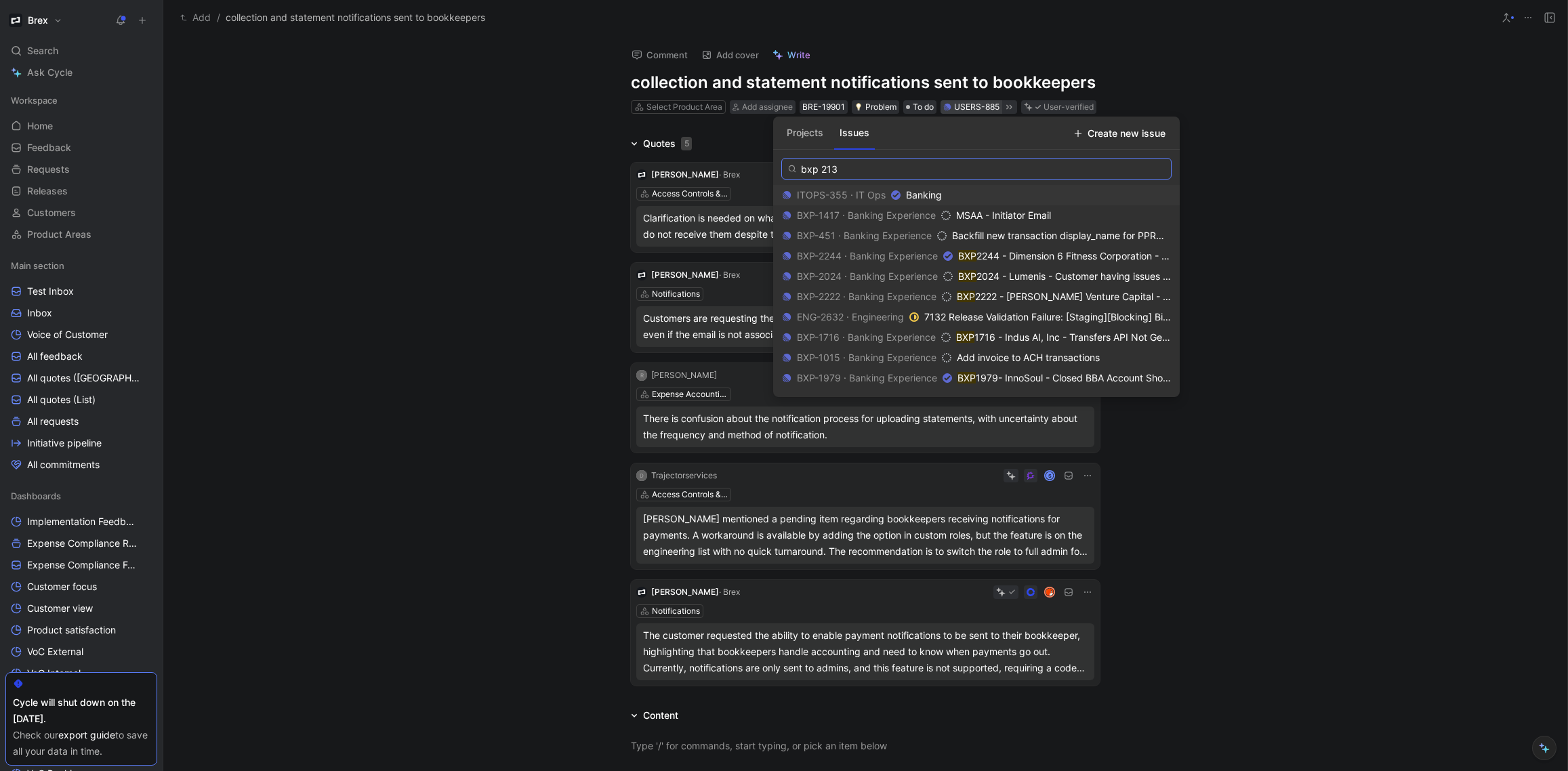
type input "bxp 2130"
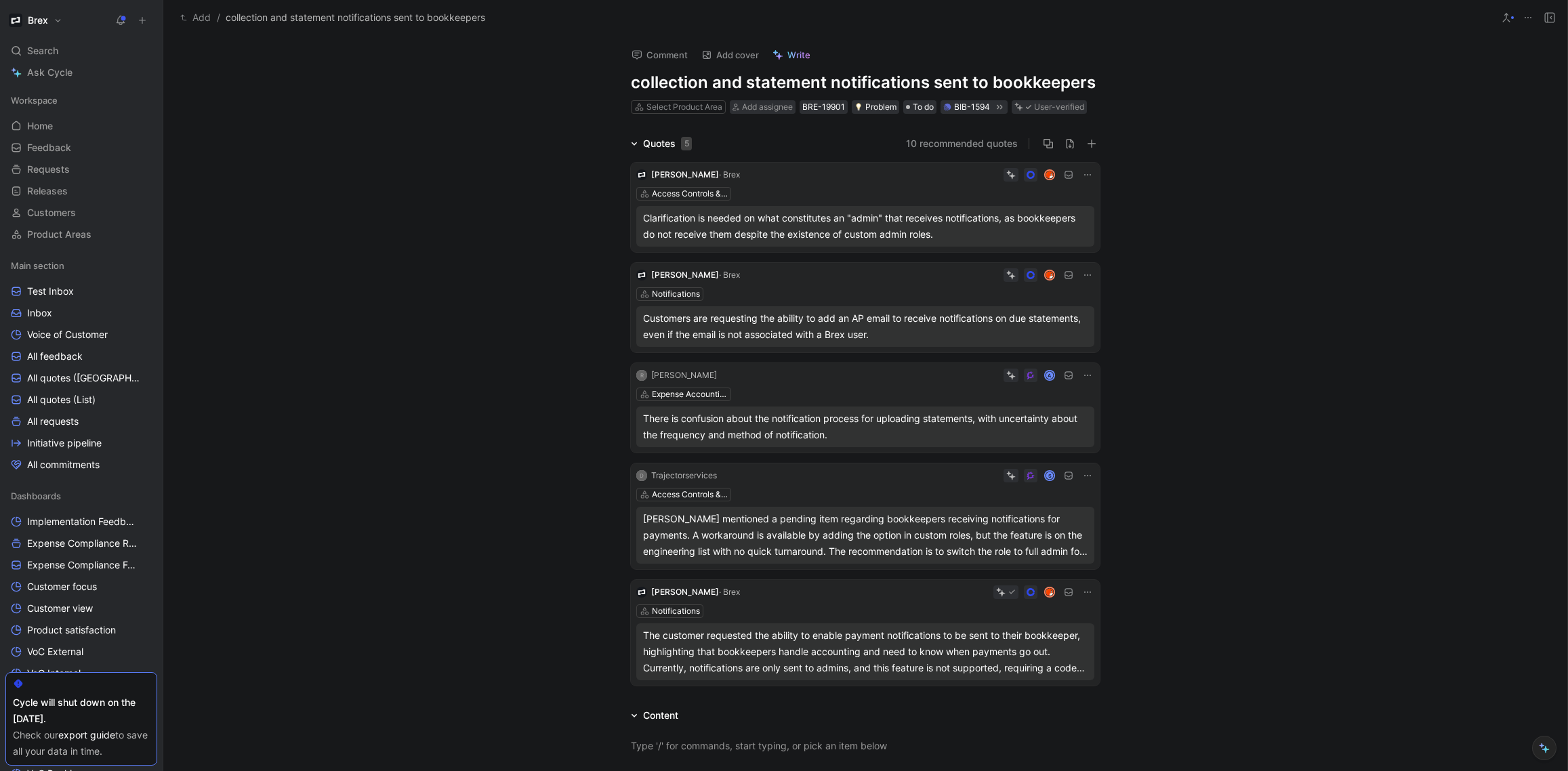
click at [354, 233] on div "Quotes 5 10 recommended quotes Honami [PERSON_NAME] · [PERSON_NAME] Access Cont…" at bounding box center [865, 413] width 1404 height 556
click at [40, 122] on span "Home" at bounding box center [39, 126] width 25 height 13
